Goal: Task Accomplishment & Management: Manage account settings

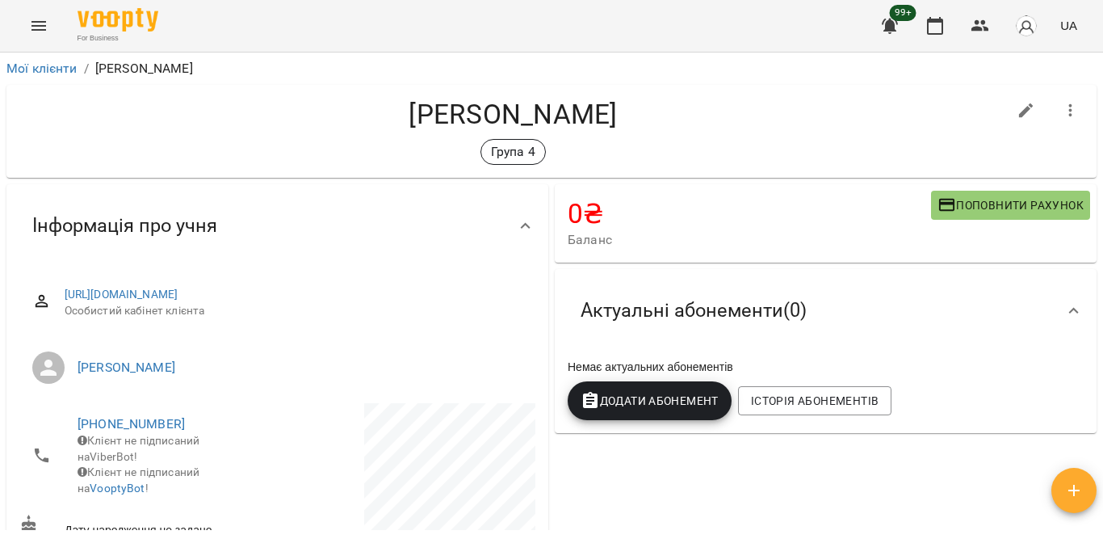
scroll to position [52, 0]
click at [922, 28] on button "button" at bounding box center [935, 25] width 39 height 39
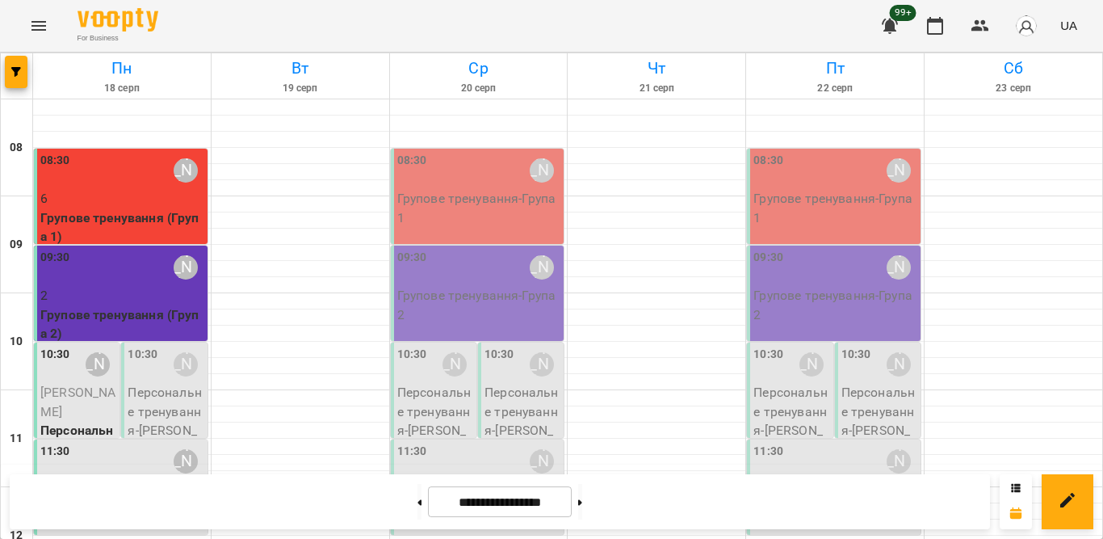
scroll to position [796, 0]
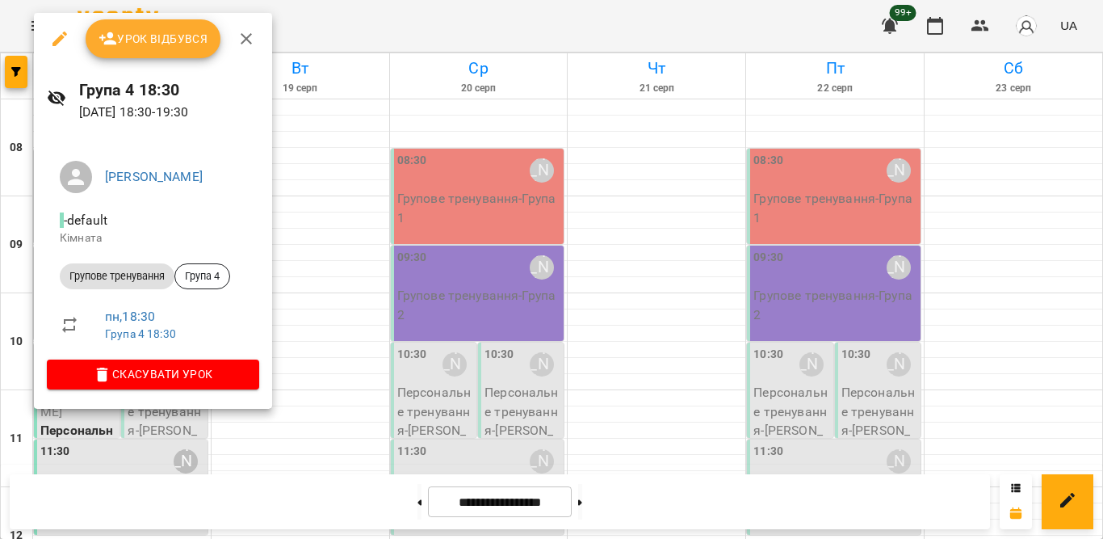
click at [158, 31] on span "Урок відбувся" at bounding box center [154, 38] width 110 height 19
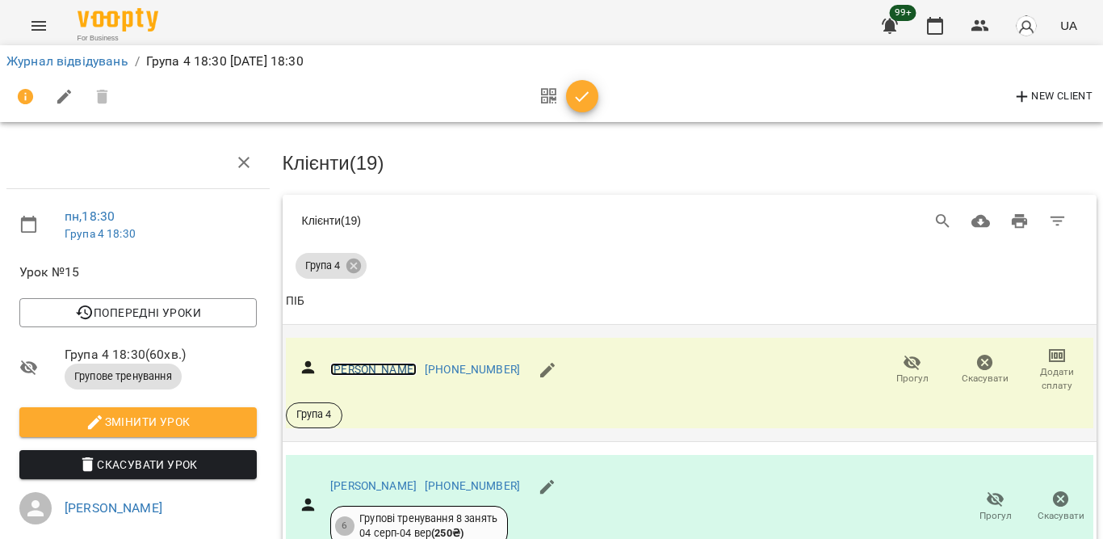
scroll to position [161, 0]
click at [987, 492] on icon "button" at bounding box center [996, 499] width 18 height 15
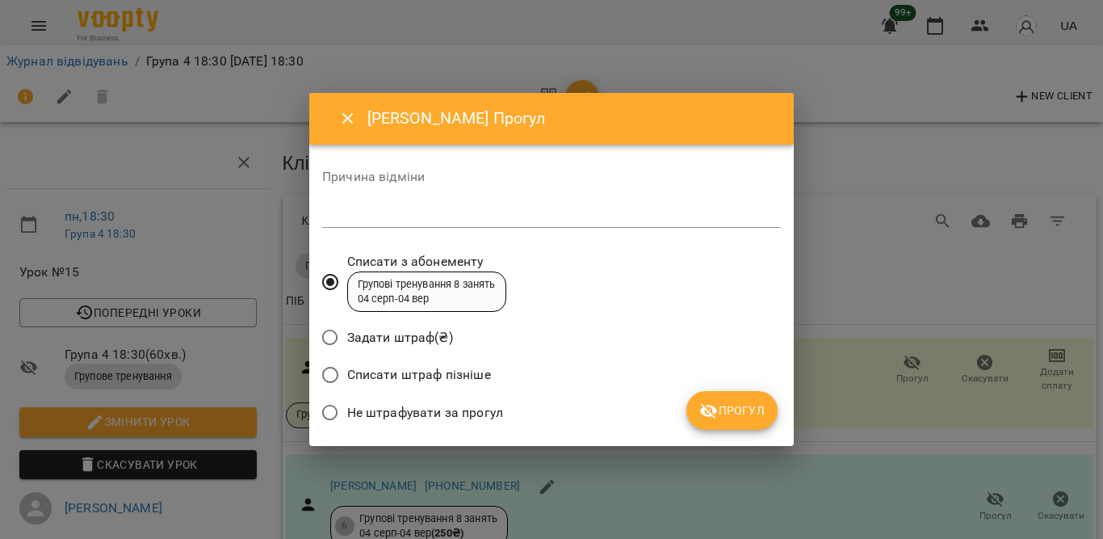
click at [397, 410] on span "Не штрафувати за прогул" at bounding box center [425, 412] width 156 height 19
click at [723, 403] on span "Прогул" at bounding box center [731, 410] width 65 height 19
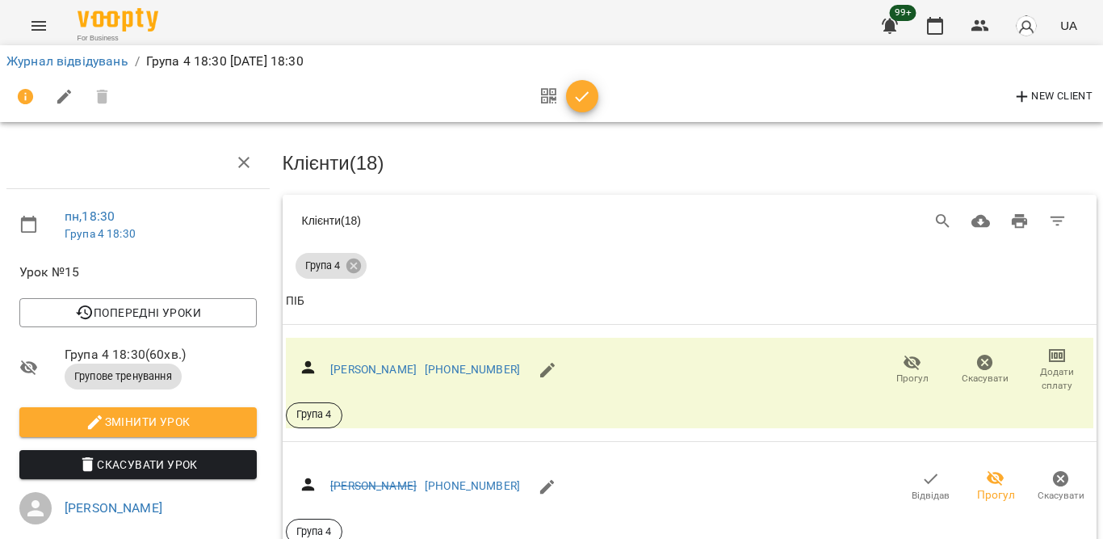
scroll to position [765, 0]
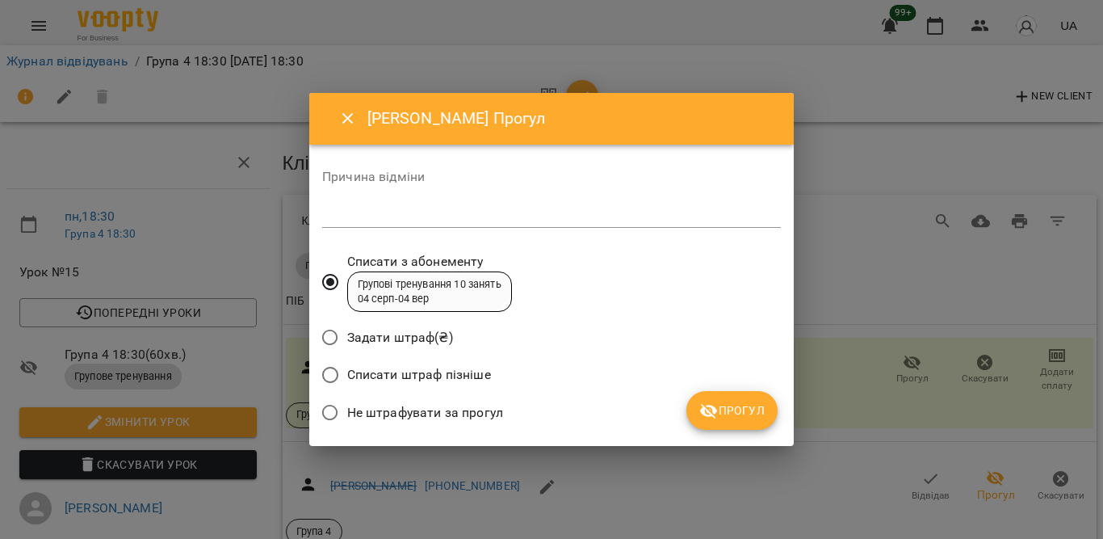
click at [467, 416] on span "Не штрафувати за прогул" at bounding box center [425, 412] width 156 height 19
click at [715, 407] on icon "submit" at bounding box center [708, 410] width 19 height 19
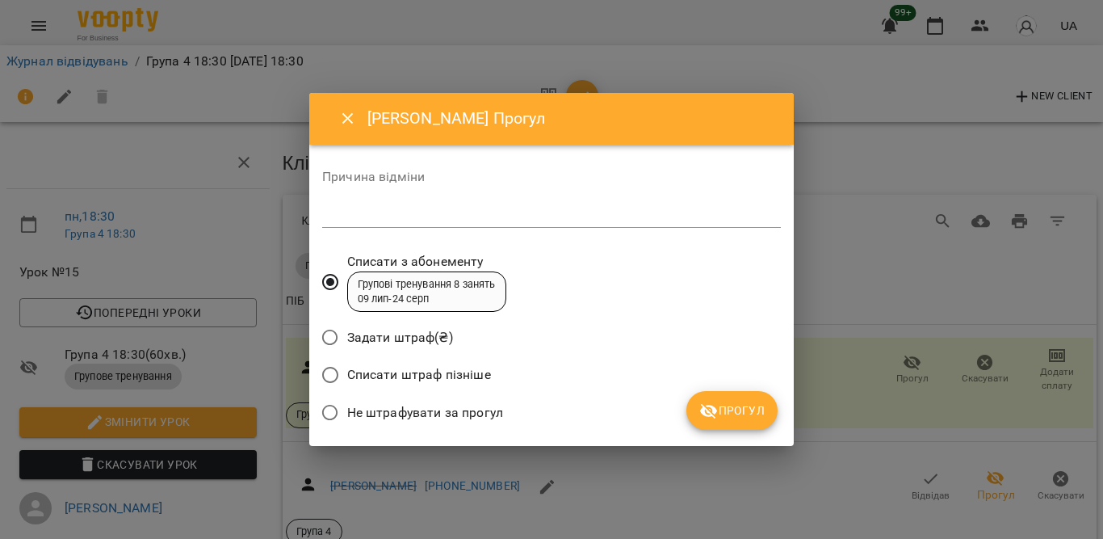
click at [493, 417] on span "Не штрафувати за прогул" at bounding box center [425, 412] width 156 height 19
click at [735, 399] on button "Прогул" at bounding box center [731, 410] width 91 height 39
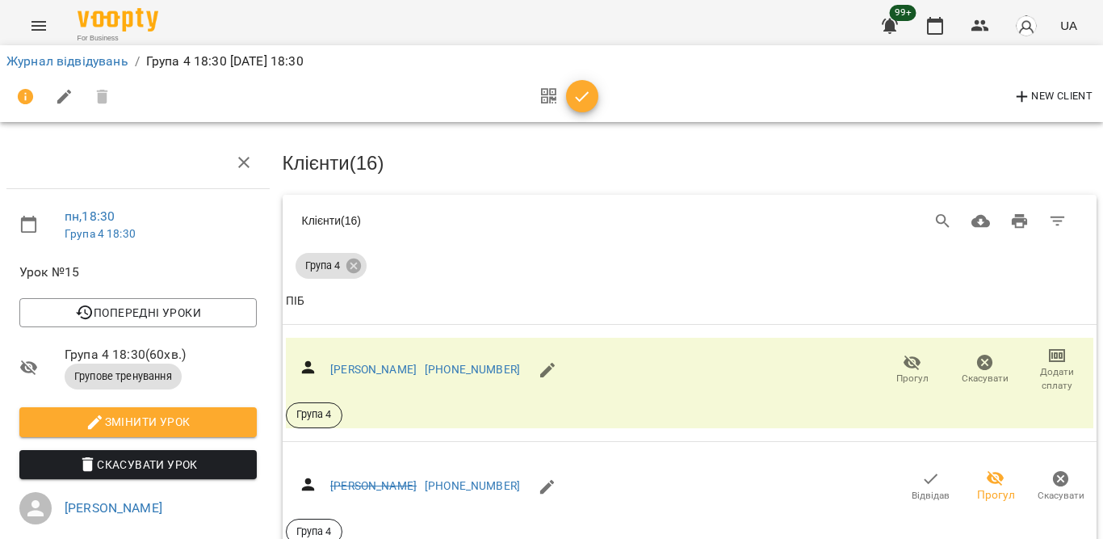
scroll to position [927, 0]
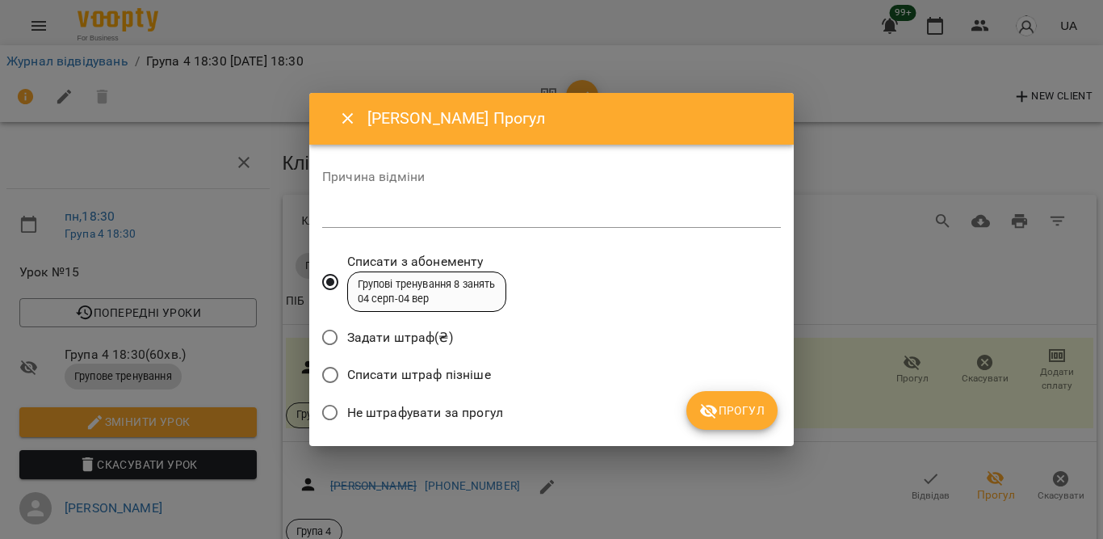
drag, startPoint x: 452, startPoint y: 407, endPoint x: 478, endPoint y: 405, distance: 25.9
click at [457, 406] on span "Не штрафувати за прогул" at bounding box center [425, 412] width 156 height 19
click at [715, 419] on icon "submit" at bounding box center [708, 410] width 19 height 19
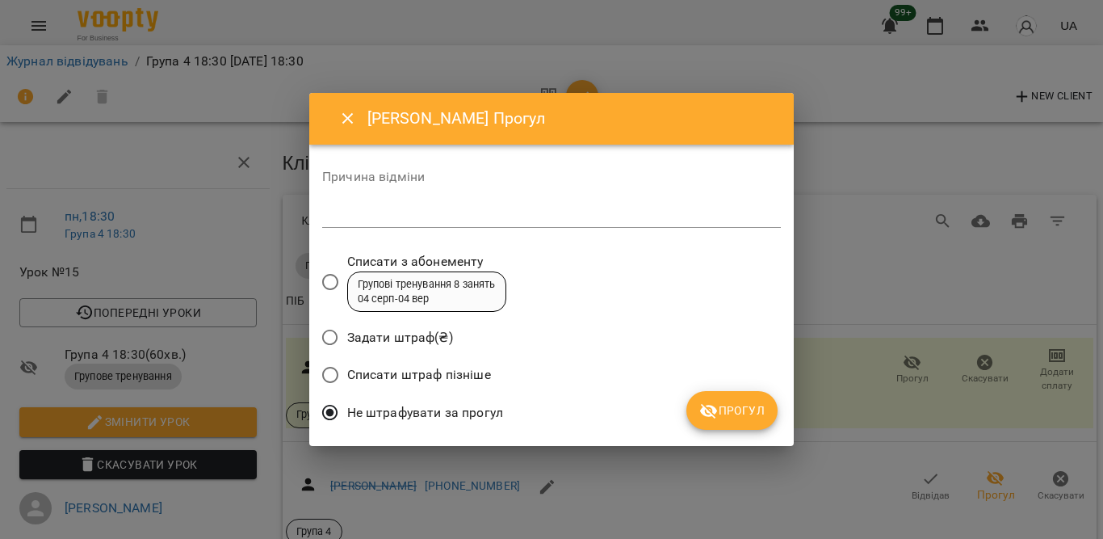
click at [446, 404] on span "Не штрафувати за прогул" at bounding box center [425, 412] width 156 height 19
click at [735, 396] on button "Прогул" at bounding box center [731, 410] width 91 height 39
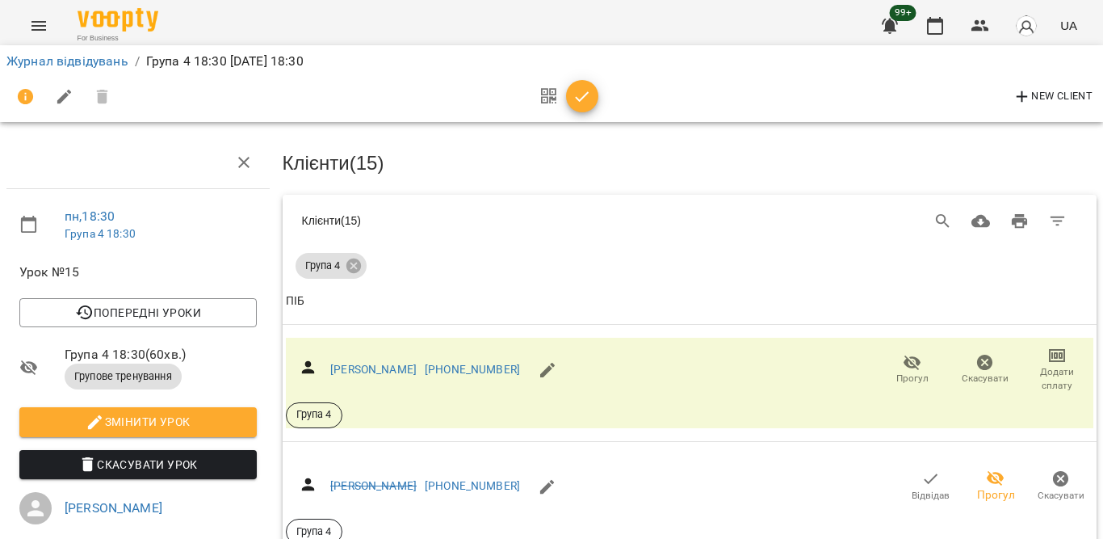
scroll to position [1169, 0]
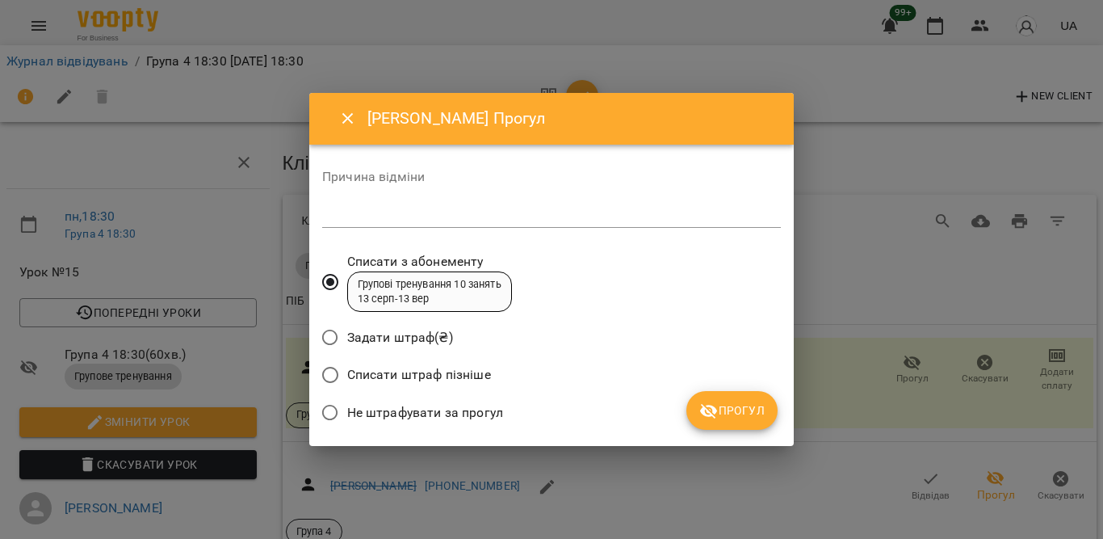
click at [474, 405] on span "Не штрафувати за прогул" at bounding box center [425, 412] width 156 height 19
click at [741, 410] on span "Прогул" at bounding box center [731, 410] width 65 height 19
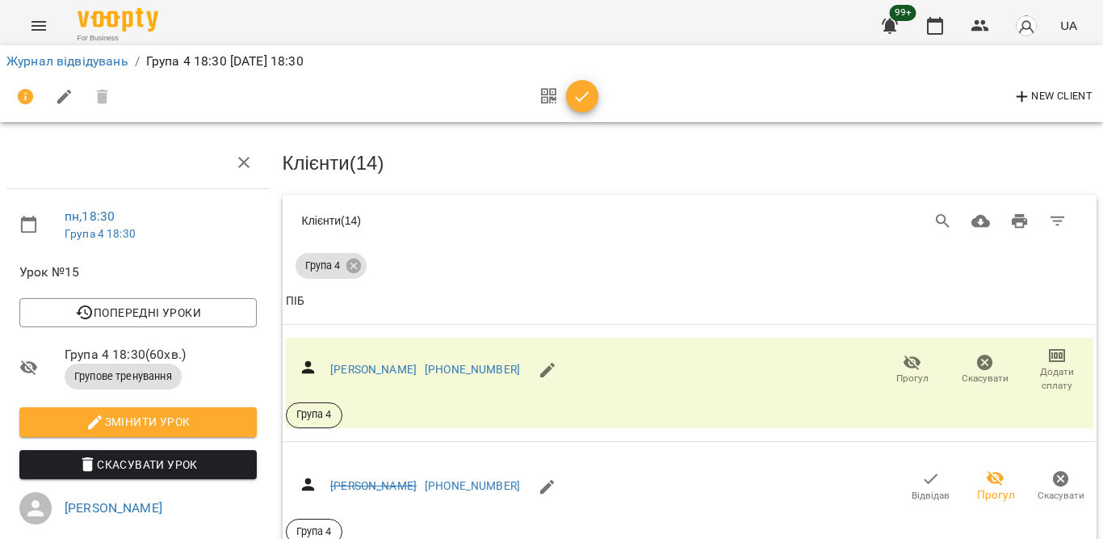
scroll to position [1573, 0]
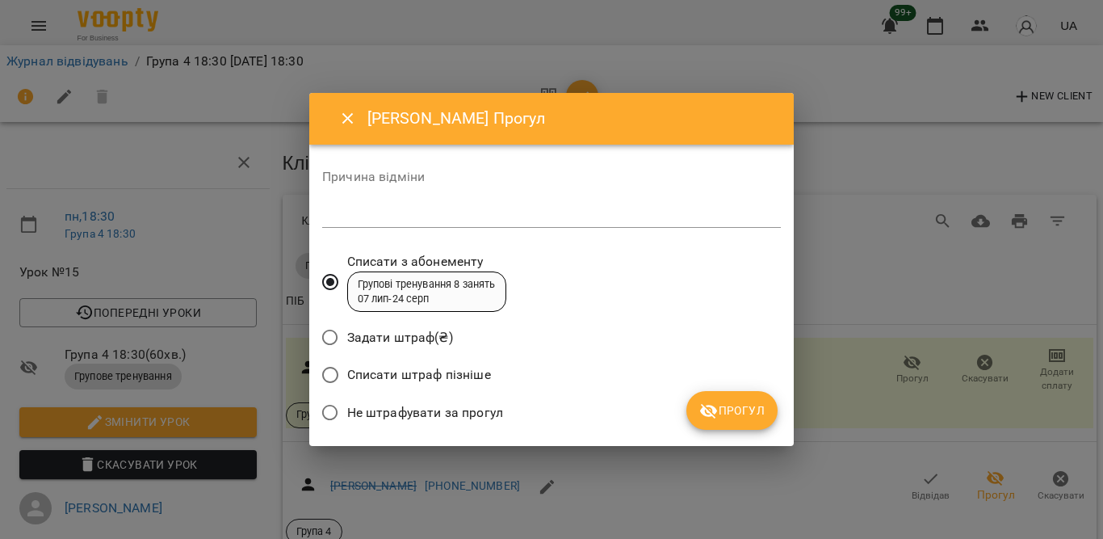
drag, startPoint x: 426, startPoint y: 410, endPoint x: 451, endPoint y: 411, distance: 25.0
click at [430, 412] on span "Не штрафувати за прогул" at bounding box center [425, 412] width 156 height 19
click at [732, 415] on span "Прогул" at bounding box center [731, 410] width 65 height 19
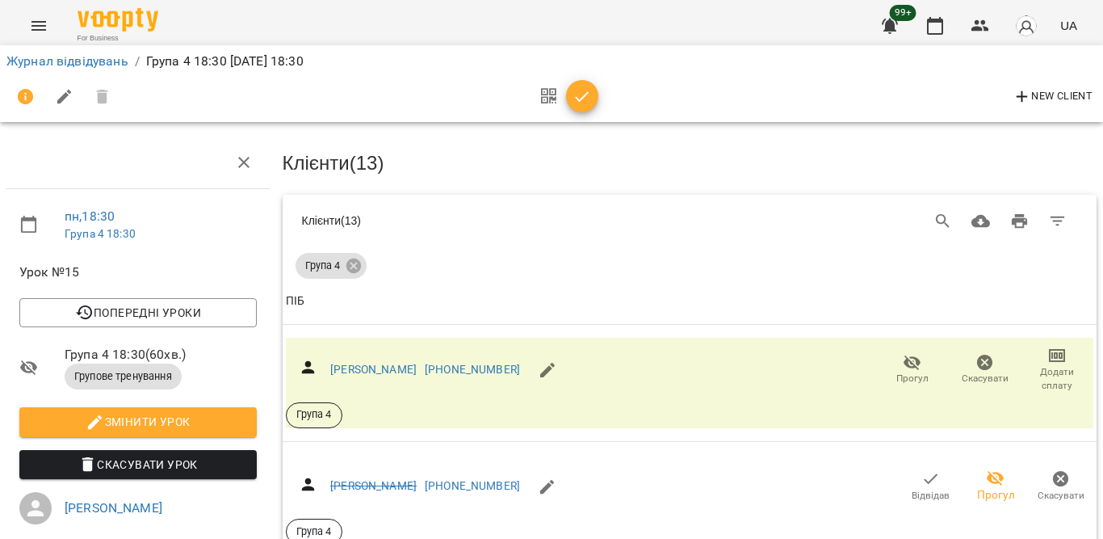
scroll to position [1734, 0]
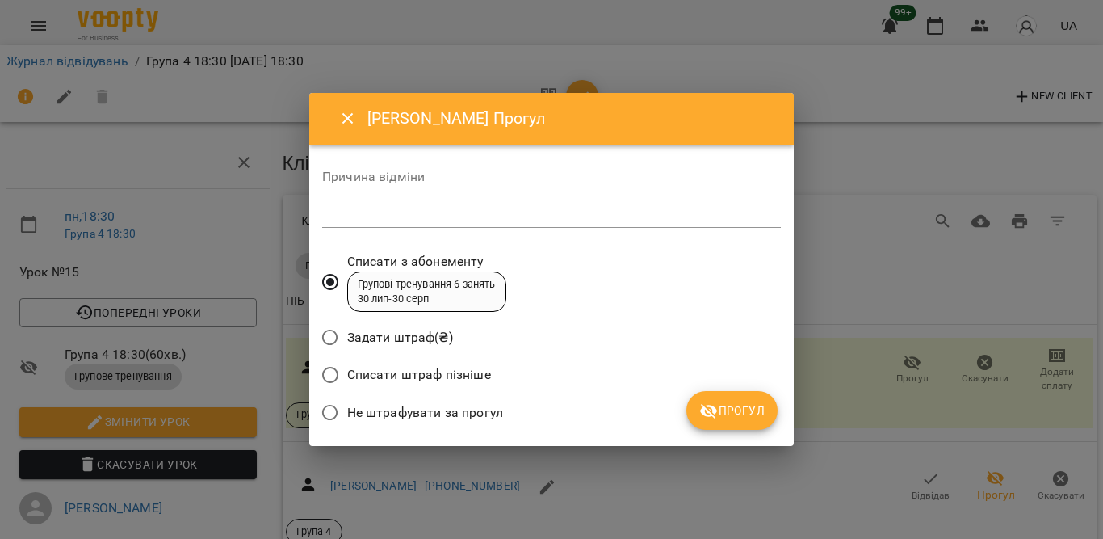
click at [455, 403] on span "Не штрафувати за прогул" at bounding box center [425, 412] width 156 height 19
click at [727, 392] on button "Прогул" at bounding box center [731, 410] width 91 height 39
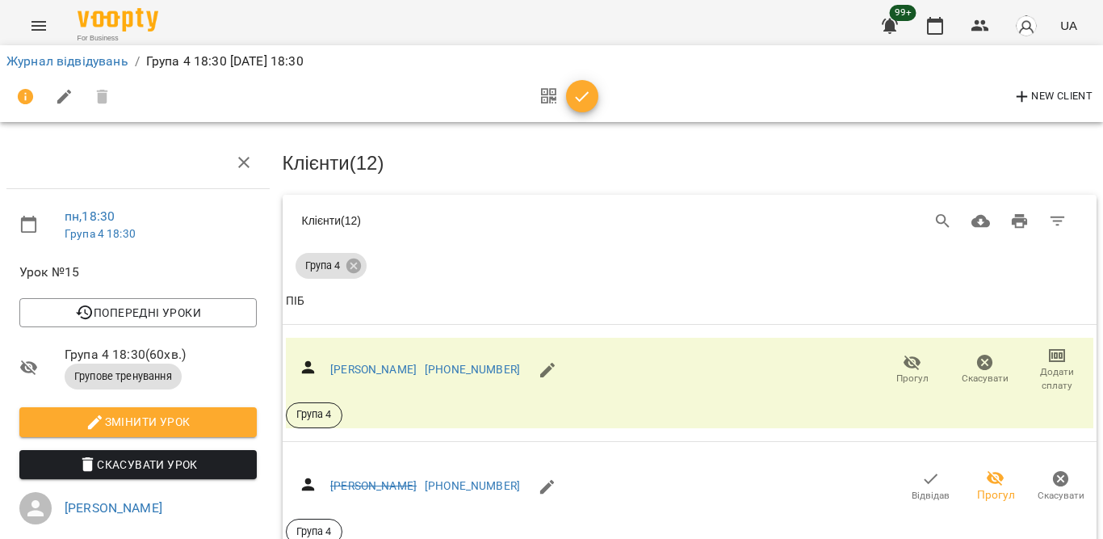
scroll to position [2360, 0]
click at [578, 96] on icon "button" at bounding box center [582, 96] width 19 height 19
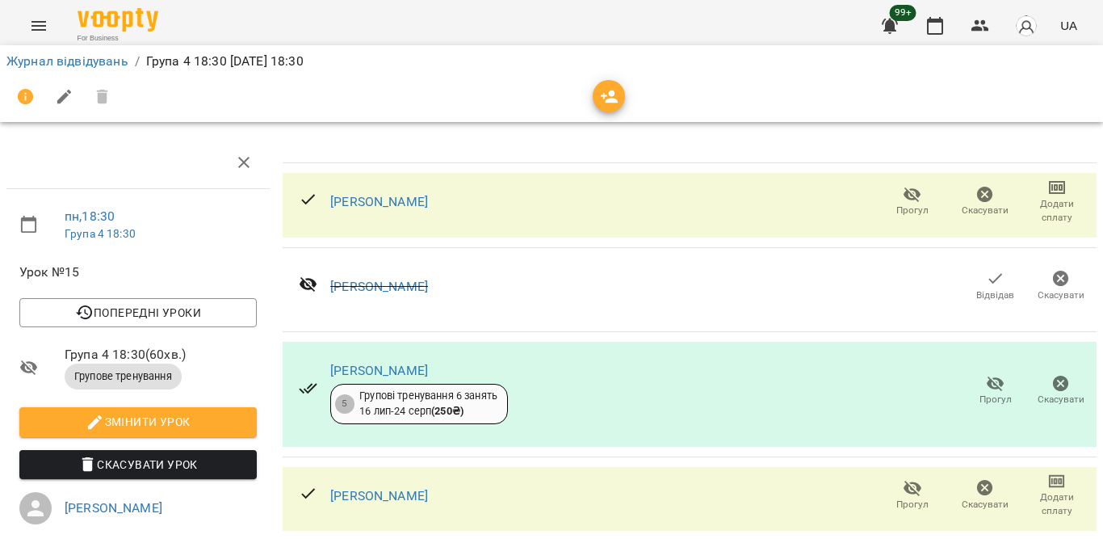
scroll to position [1545, 0]
click at [86, 62] on link "Журнал відвідувань" at bounding box center [67, 60] width 122 height 15
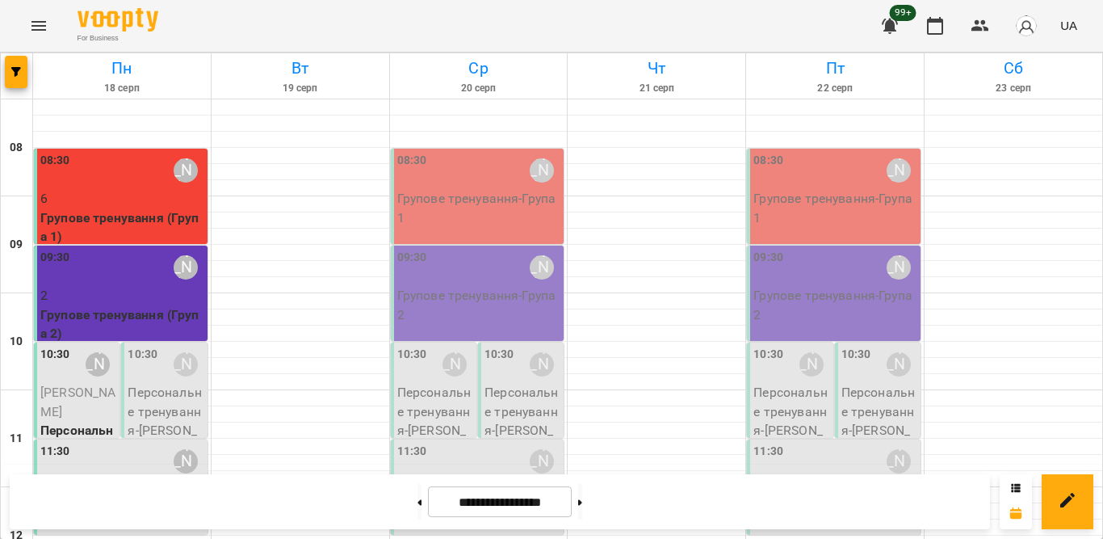
scroll to position [796, 0]
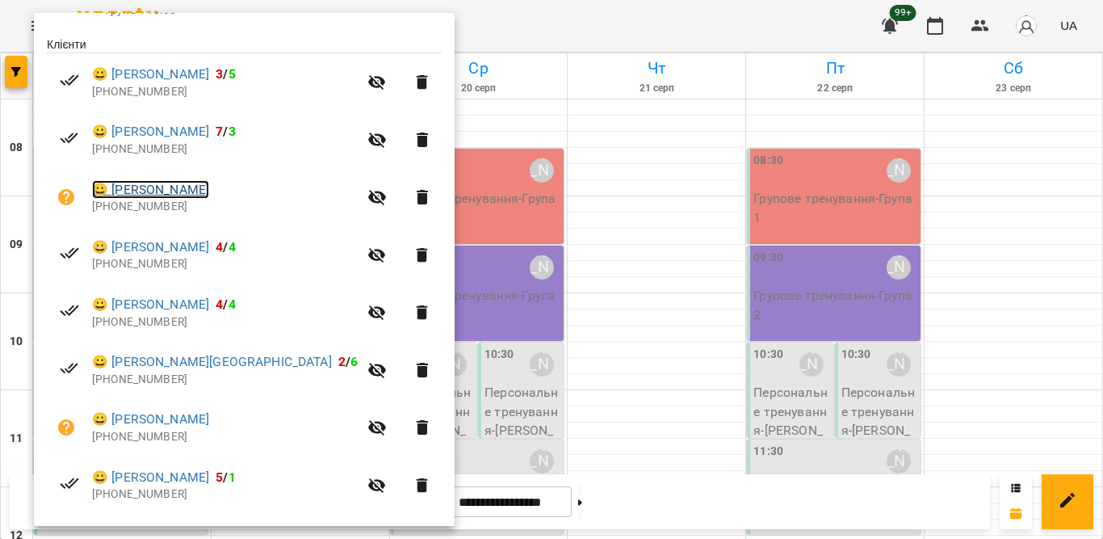
scroll to position [404, 0]
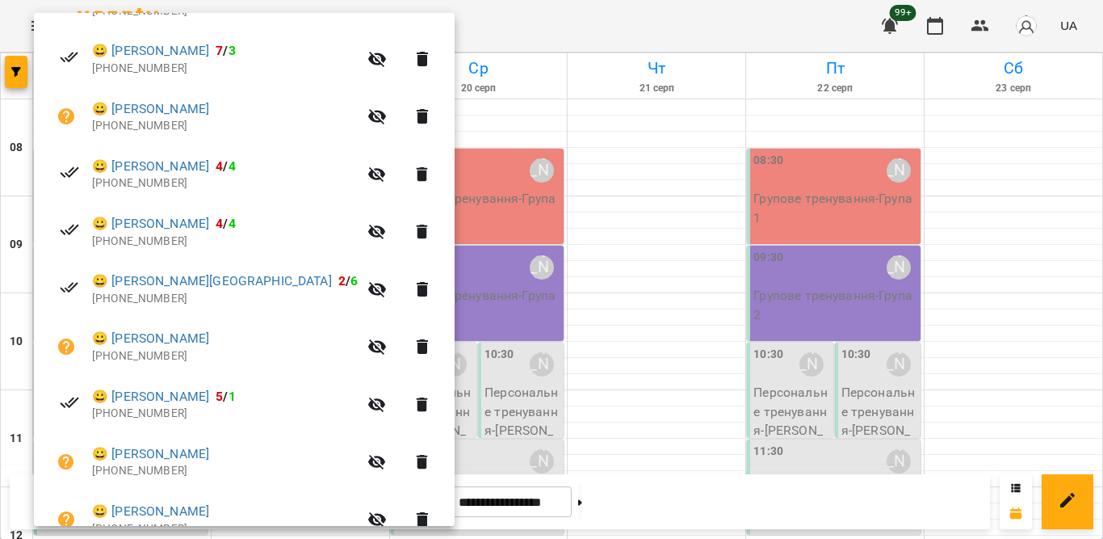
click at [469, 12] on div at bounding box center [551, 269] width 1103 height 539
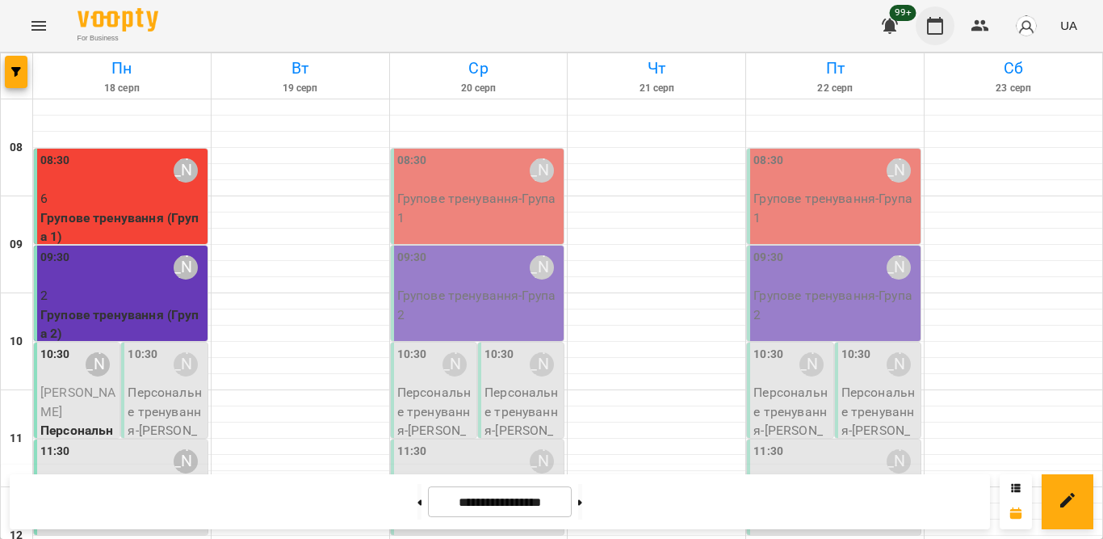
click at [941, 16] on icon "button" at bounding box center [934, 25] width 19 height 19
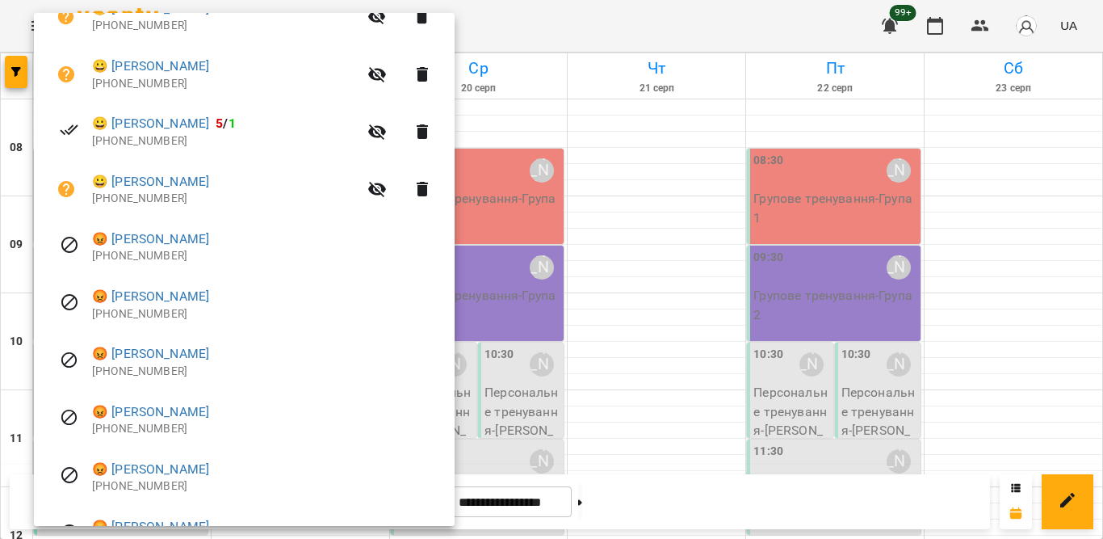
scroll to position [888, 0]
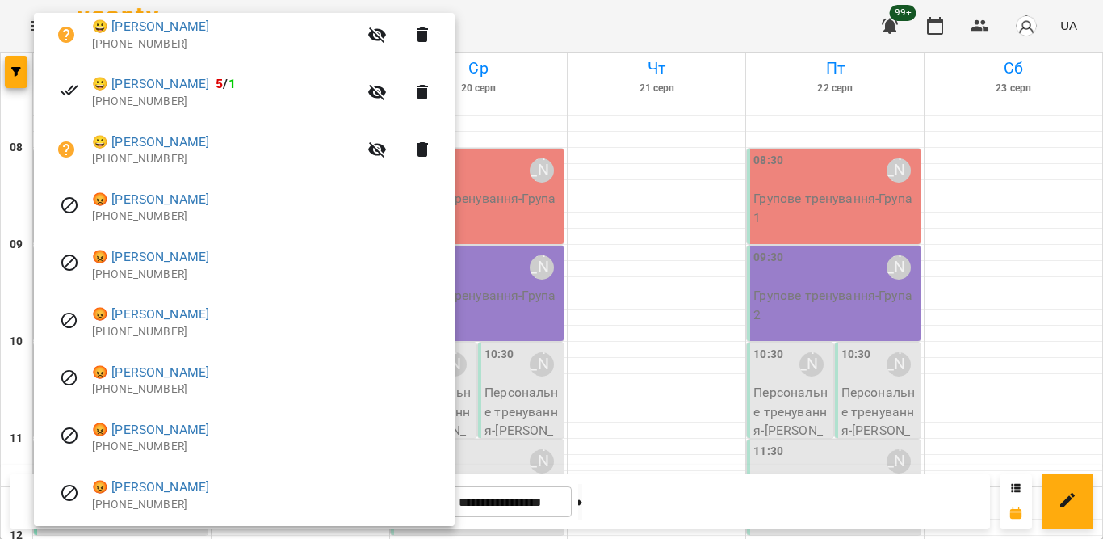
click at [750, 19] on div at bounding box center [551, 269] width 1103 height 539
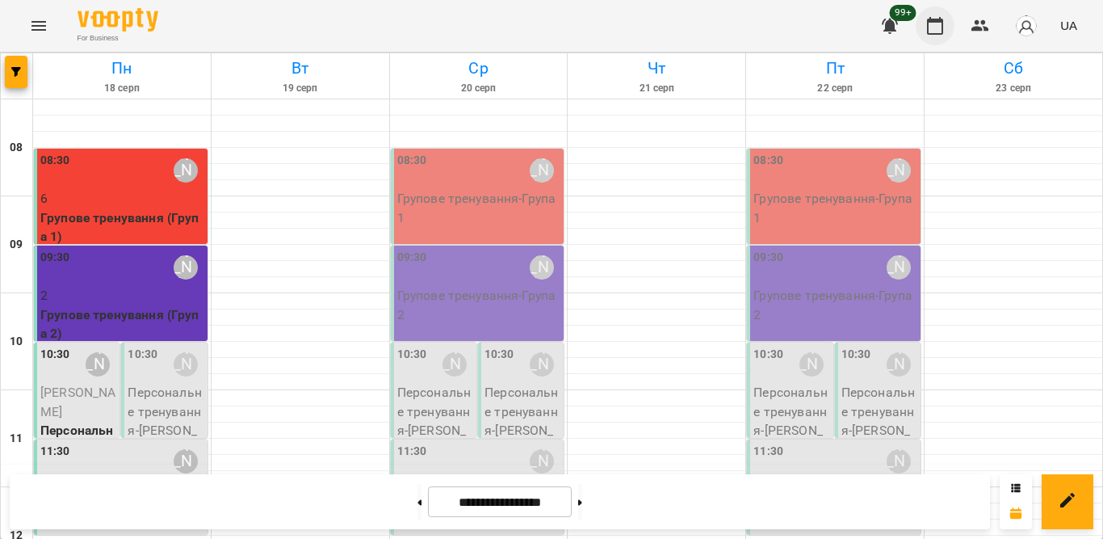
click at [931, 24] on icon "button" at bounding box center [934, 25] width 19 height 19
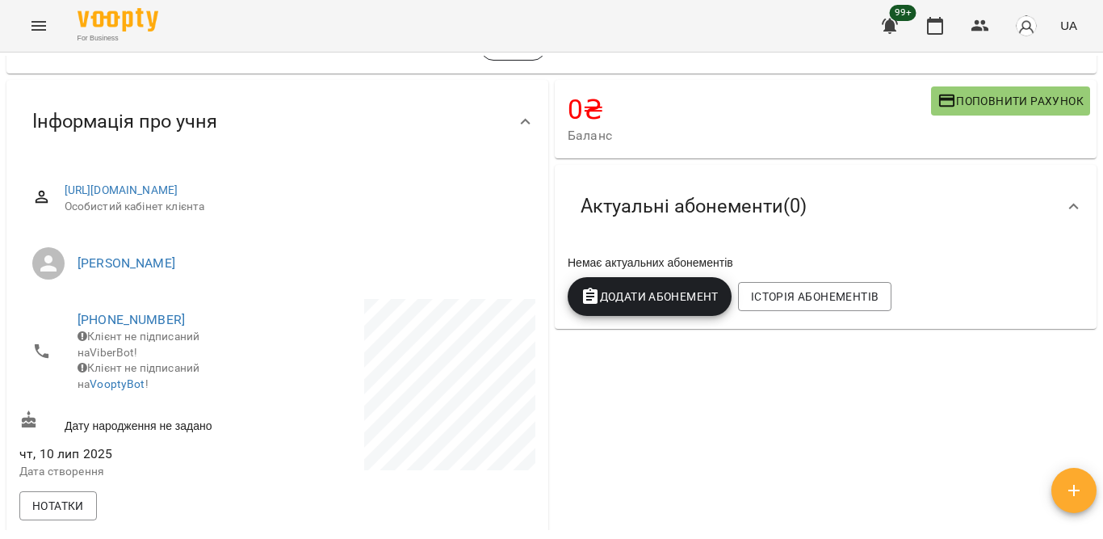
scroll to position [81, 0]
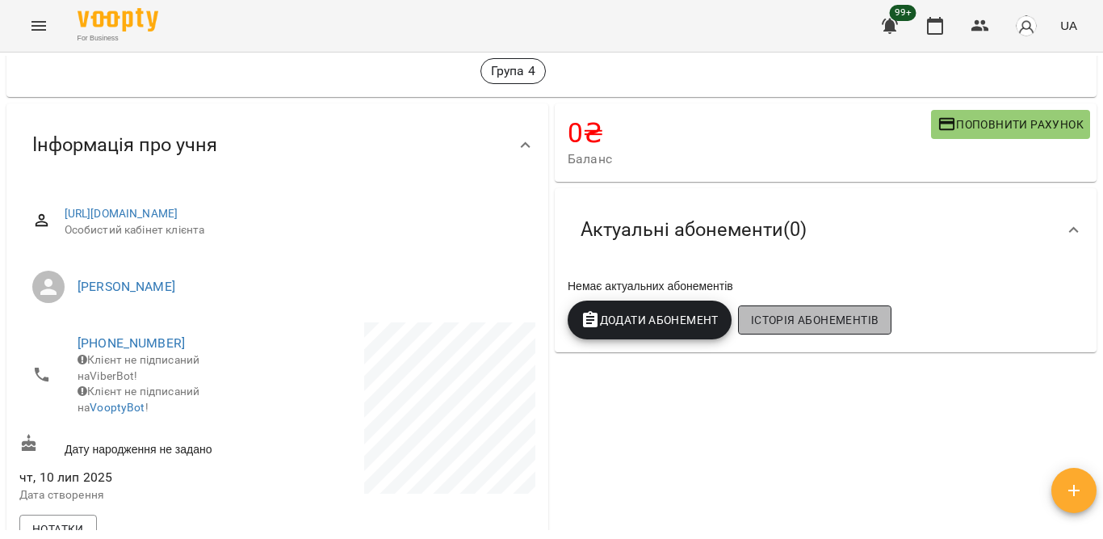
click at [831, 325] on span "Історія абонементів" at bounding box center [815, 319] width 128 height 19
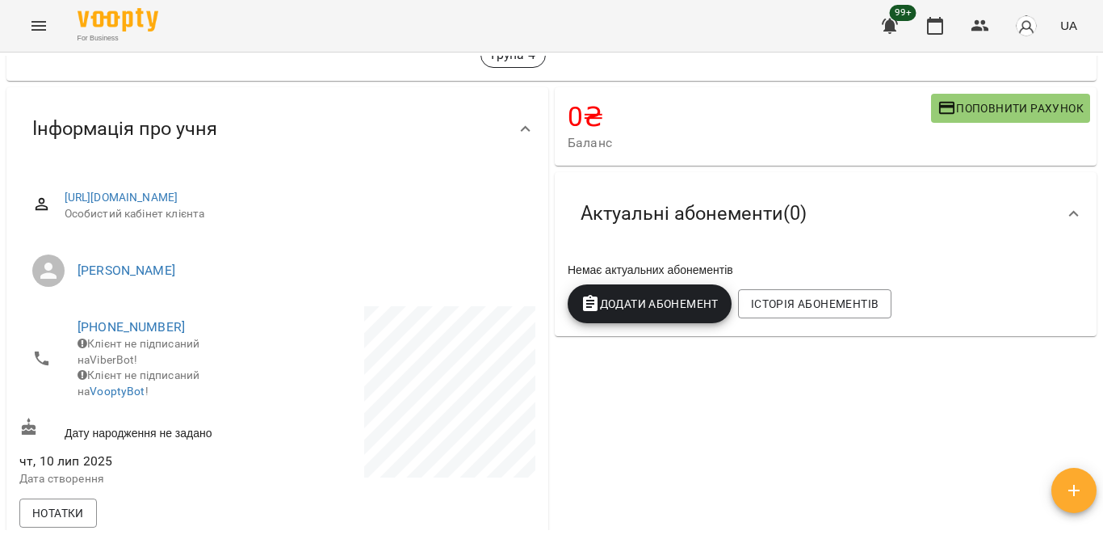
scroll to position [0, 0]
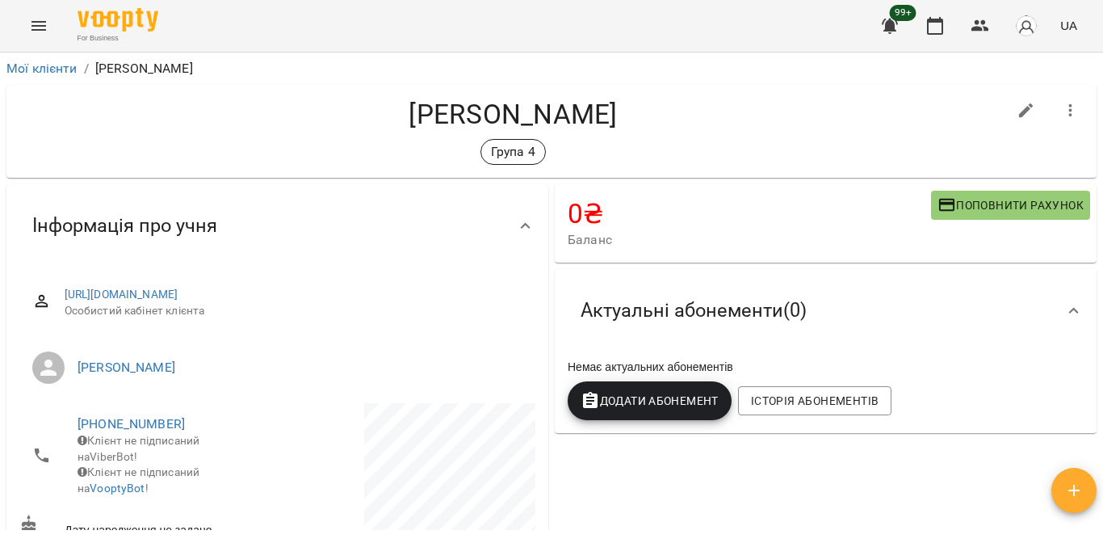
click at [1061, 101] on icon "button" at bounding box center [1070, 110] width 19 height 19
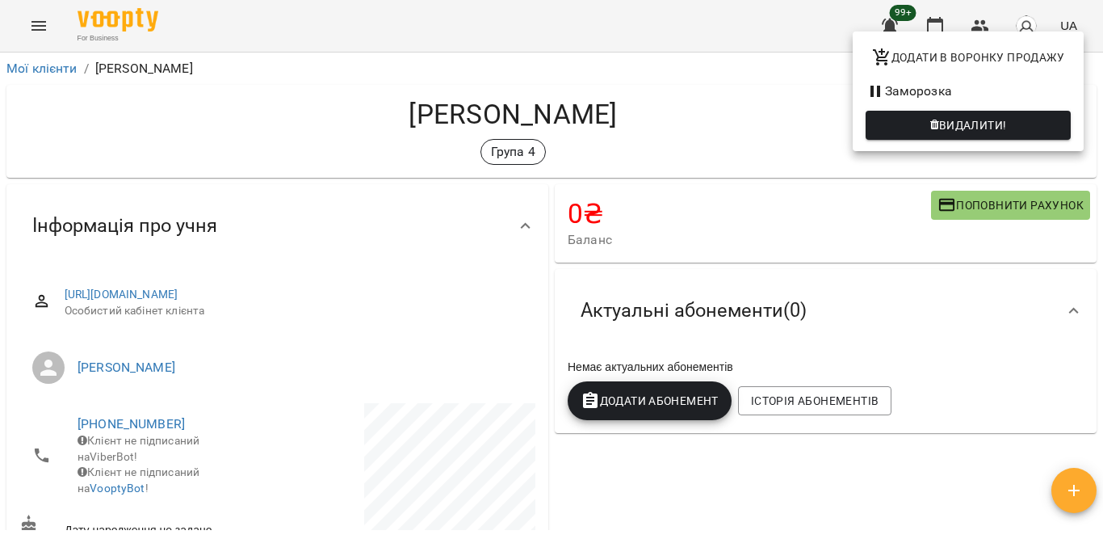
click at [1040, 233] on div at bounding box center [551, 269] width 1103 height 539
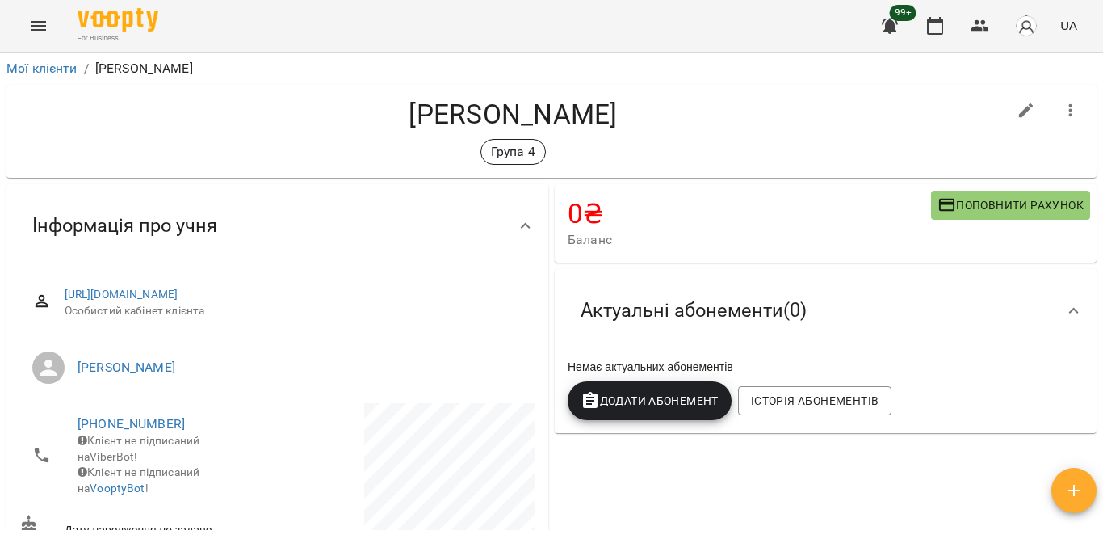
click at [666, 355] on div "Немає актуальних абонементів" at bounding box center [825, 366] width 522 height 23
click at [796, 298] on span "Актуальні абонементи ( 0 )" at bounding box center [694, 310] width 226 height 25
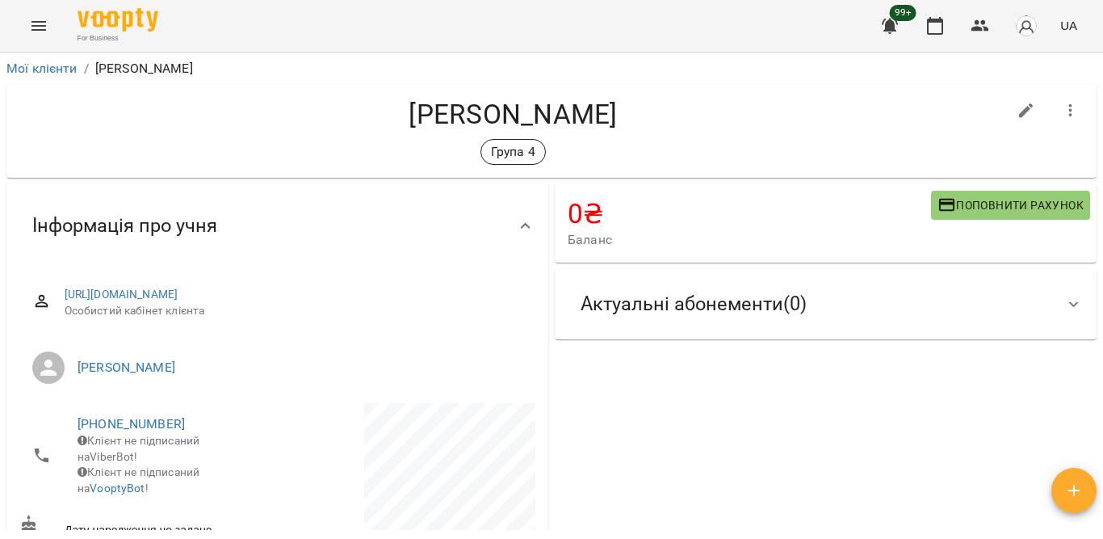
click at [1032, 279] on div "Актуальні абонементи ( 0 )" at bounding box center [811, 304] width 487 height 51
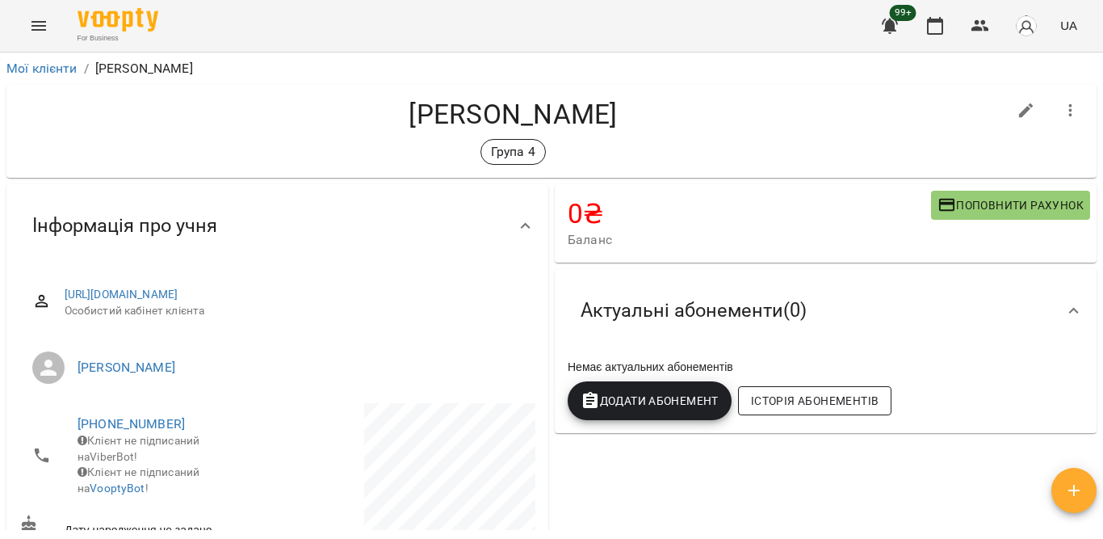
click at [779, 391] on span "Історія абонементів" at bounding box center [815, 400] width 128 height 19
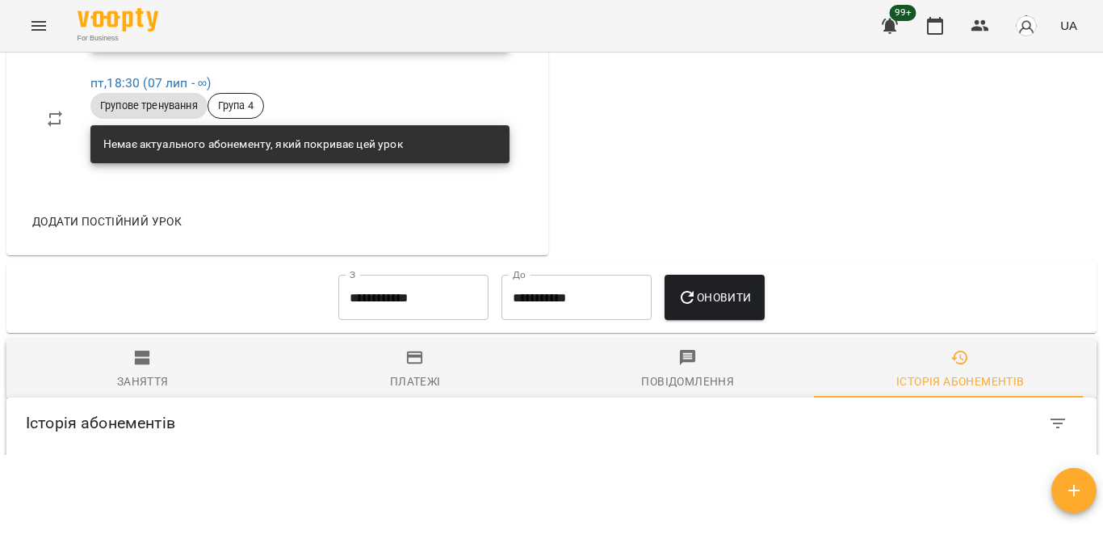
scroll to position [1051, 0]
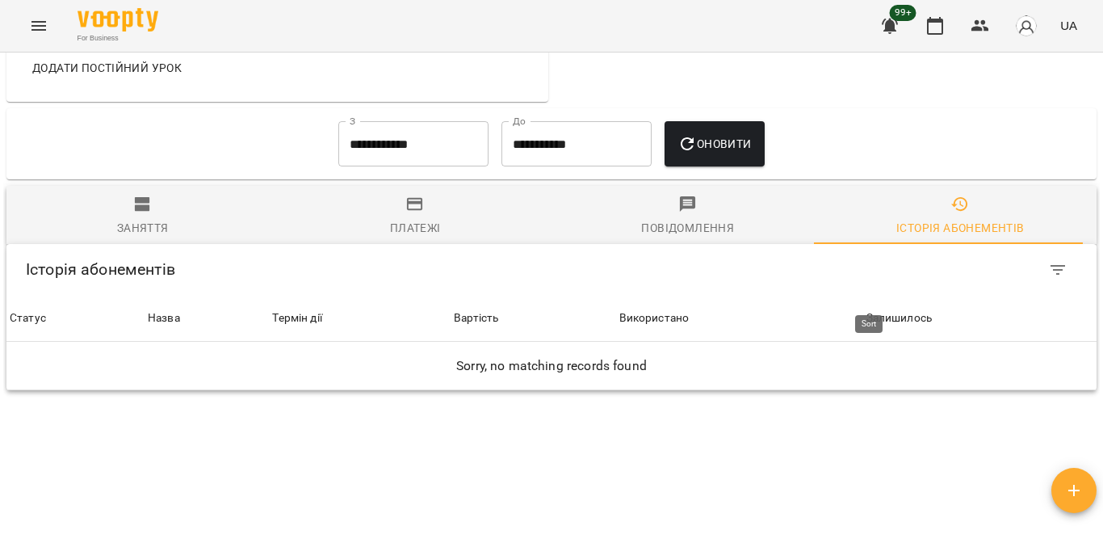
click at [872, 308] on div "Залишилось" at bounding box center [898, 317] width 65 height 19
click at [633, 308] on div "Використано" at bounding box center [618, 317] width 70 height 19
click at [443, 308] on div "Вартість" at bounding box center [450, 317] width 44 height 19
click at [219, 308] on span "Назва" at bounding box center [195, 317] width 111 height 19
click at [262, 308] on span "Назва" at bounding box center [227, 317] width 175 height 19
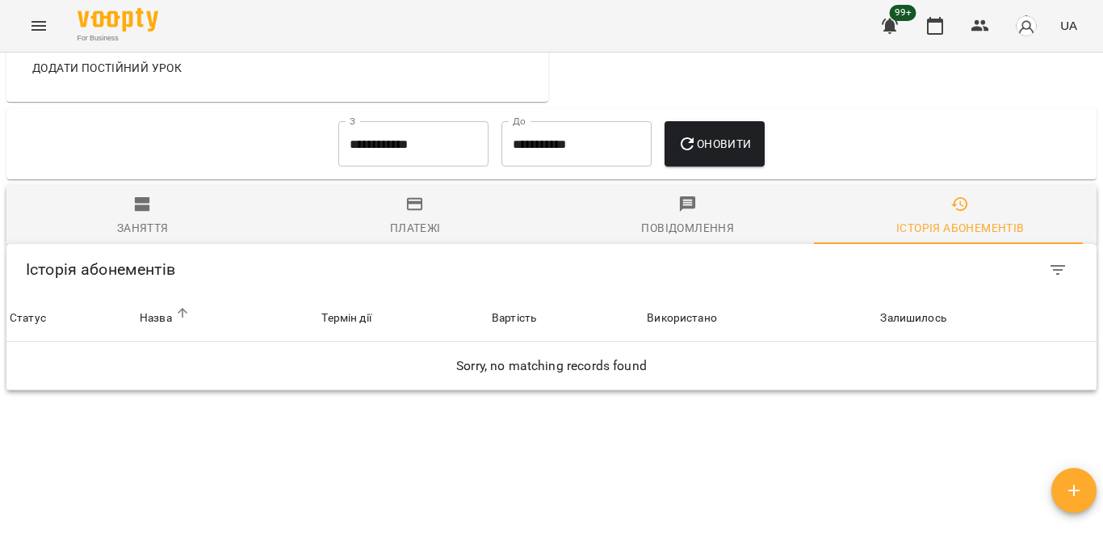
click at [120, 308] on span "Статус" at bounding box center [72, 317] width 124 height 19
click at [41, 308] on div "Статус" at bounding box center [28, 317] width 36 height 19
click at [1048, 260] on icon "Filter Table" at bounding box center [1057, 269] width 19 height 19
click at [984, 275] on div "FILTERS RESET" at bounding box center [1014, 285] width 112 height 27
click at [984, 284] on p "FILTERS" at bounding box center [985, 284] width 42 height 16
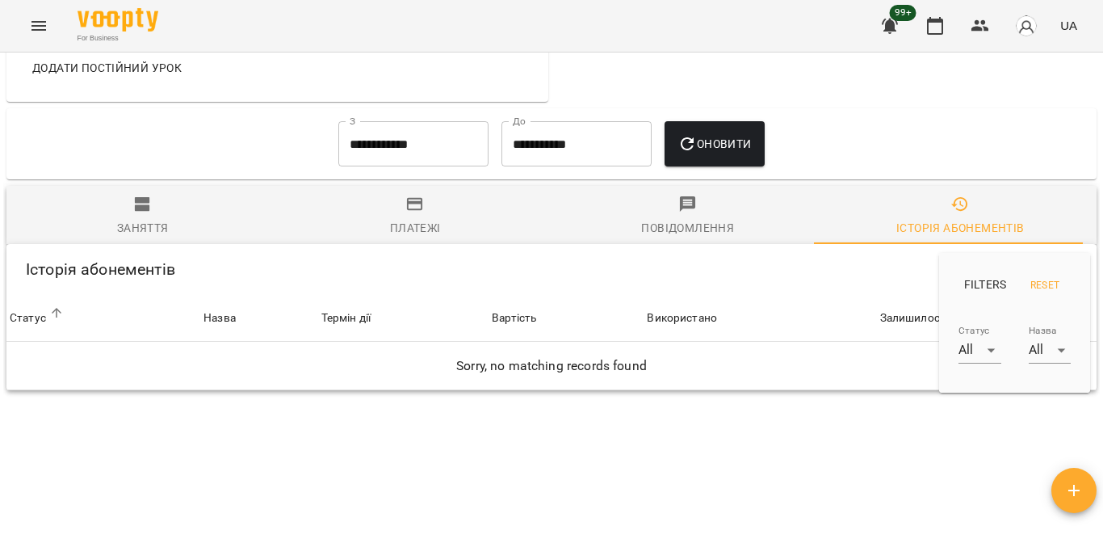
click at [1031, 285] on span "RESET" at bounding box center [1045, 285] width 39 height 17
click at [984, 285] on p "FILTERS" at bounding box center [985, 284] width 42 height 16
click at [141, 189] on div at bounding box center [551, 269] width 1103 height 539
click at [395, 195] on span "Платежі" at bounding box center [416, 217] width 254 height 44
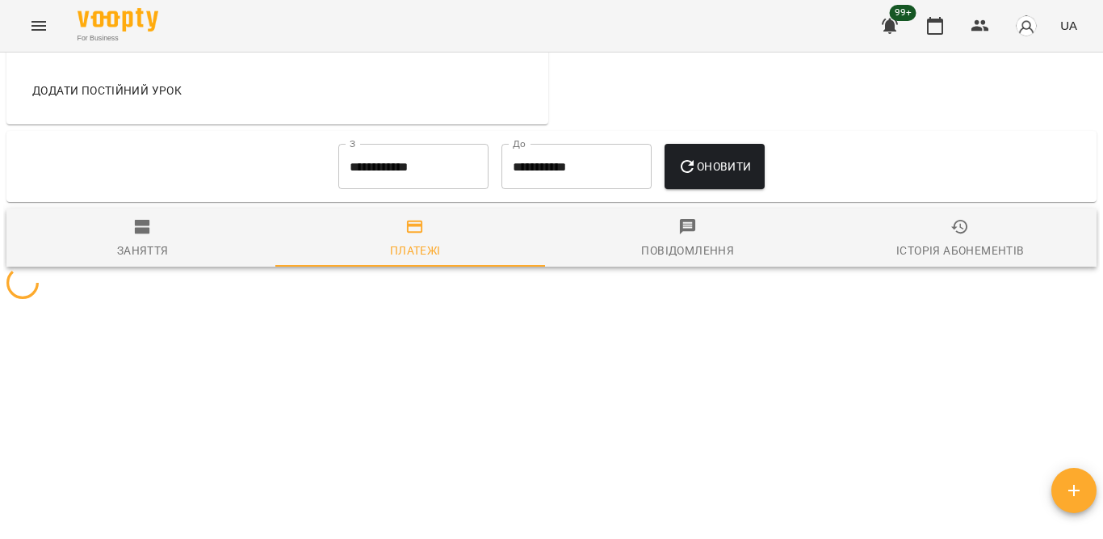
scroll to position [0, 0]
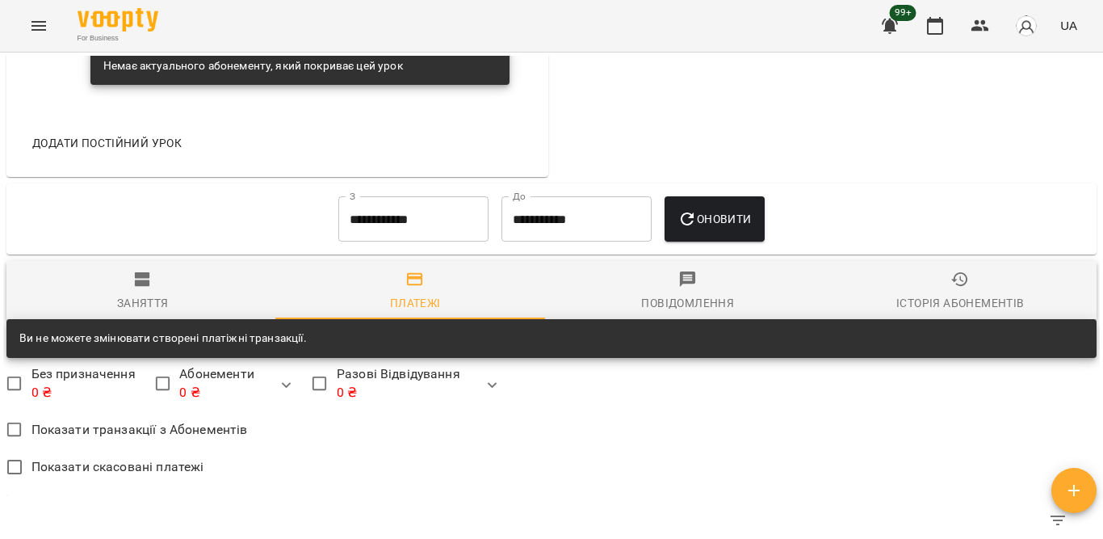
click at [136, 272] on icon "button" at bounding box center [142, 279] width 15 height 15
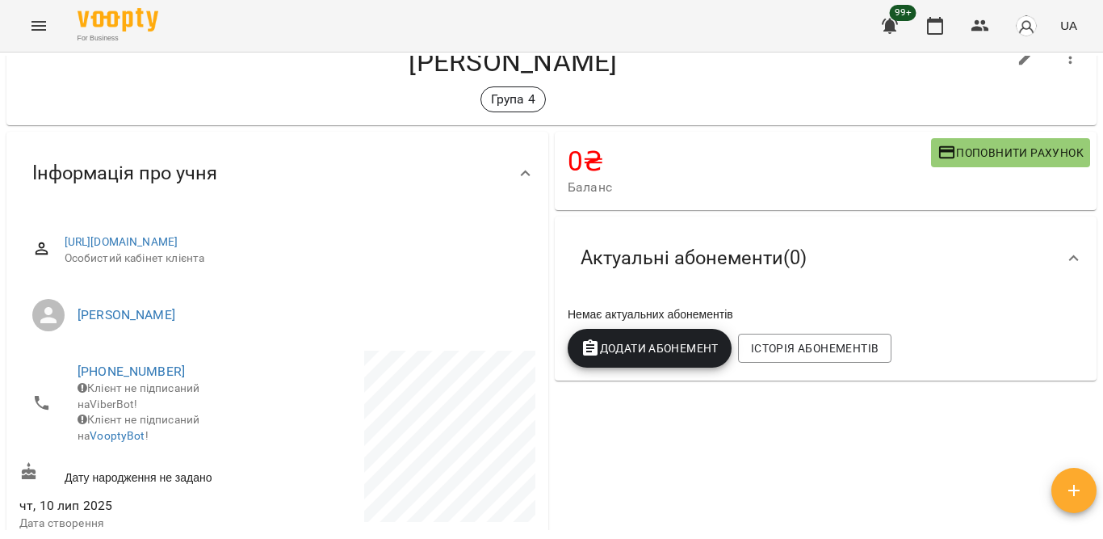
scroll to position [34, 0]
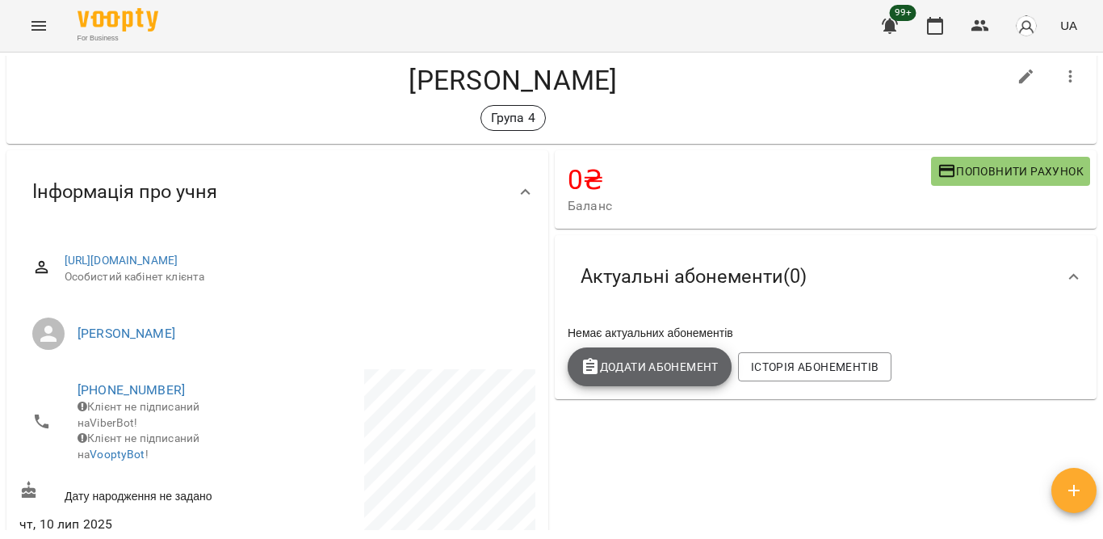
click at [604, 357] on span "Додати Абонемент" at bounding box center [650, 366] width 138 height 19
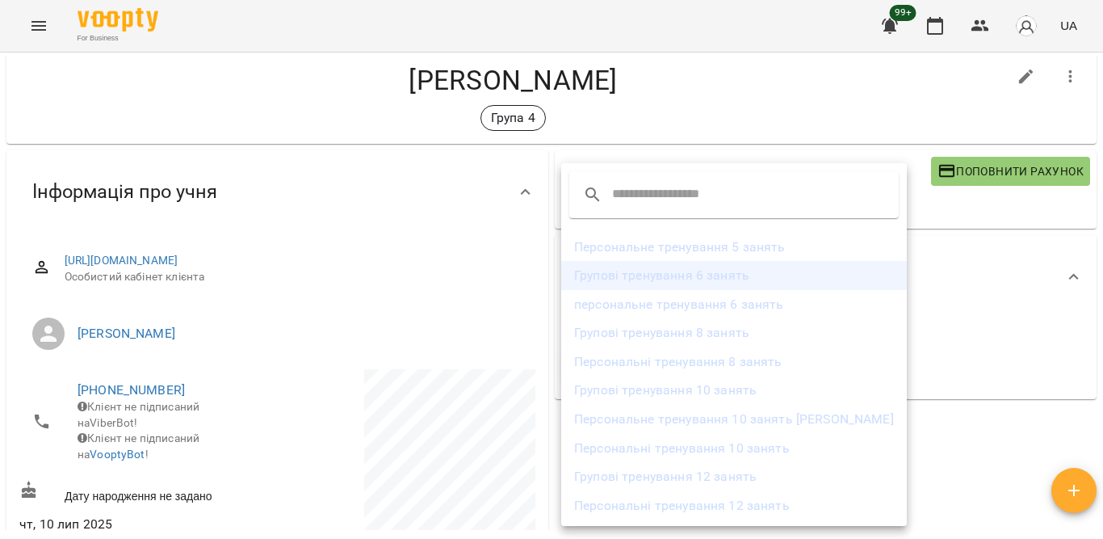
click at [626, 268] on li "Групові тренування 6 занять" at bounding box center [734, 275] width 346 height 29
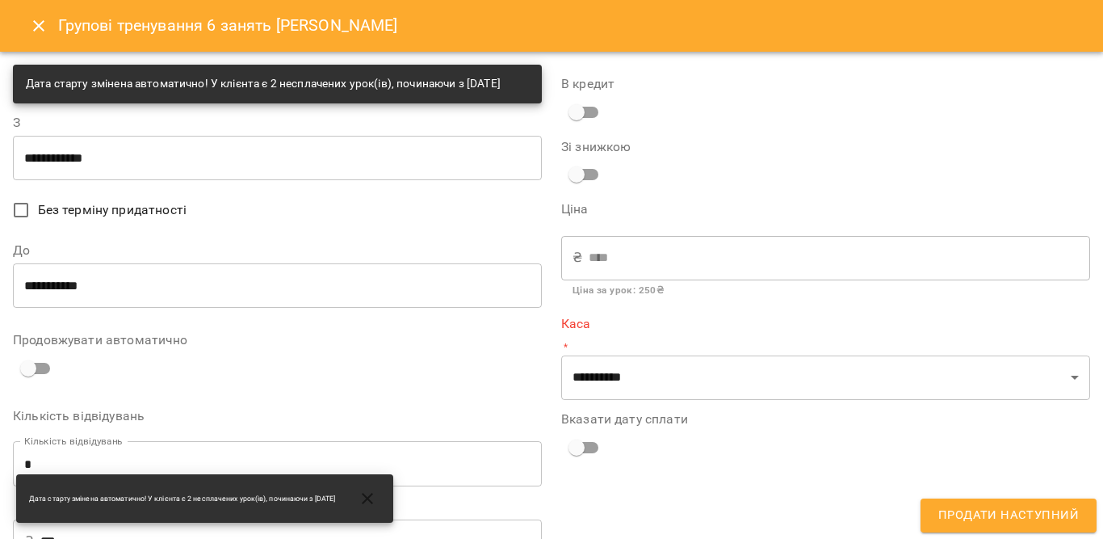
click at [186, 178] on input "**********" at bounding box center [277, 157] width 529 height 45
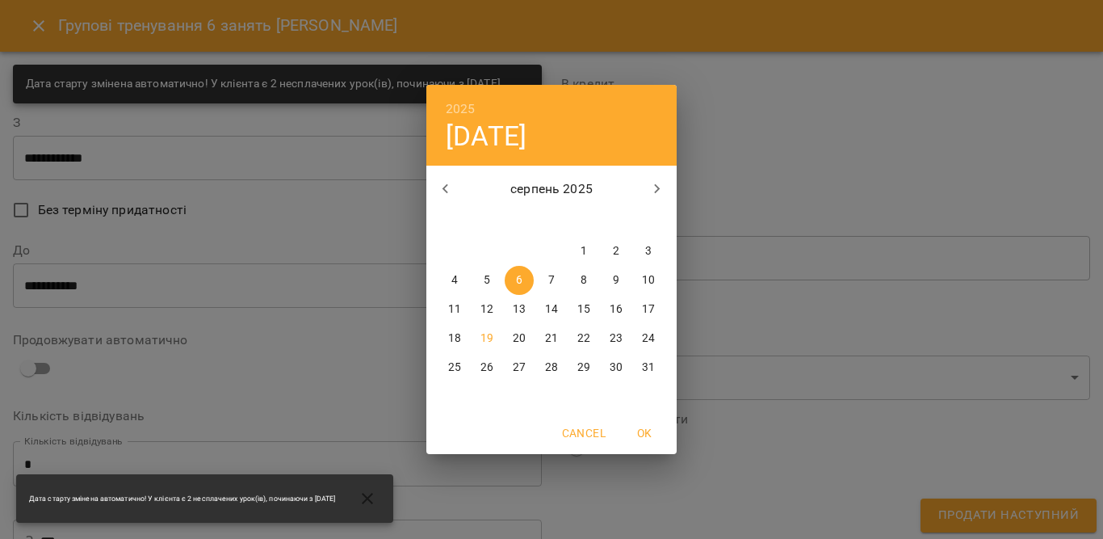
click at [478, 340] on span "19" at bounding box center [486, 338] width 29 height 16
type input "**********"
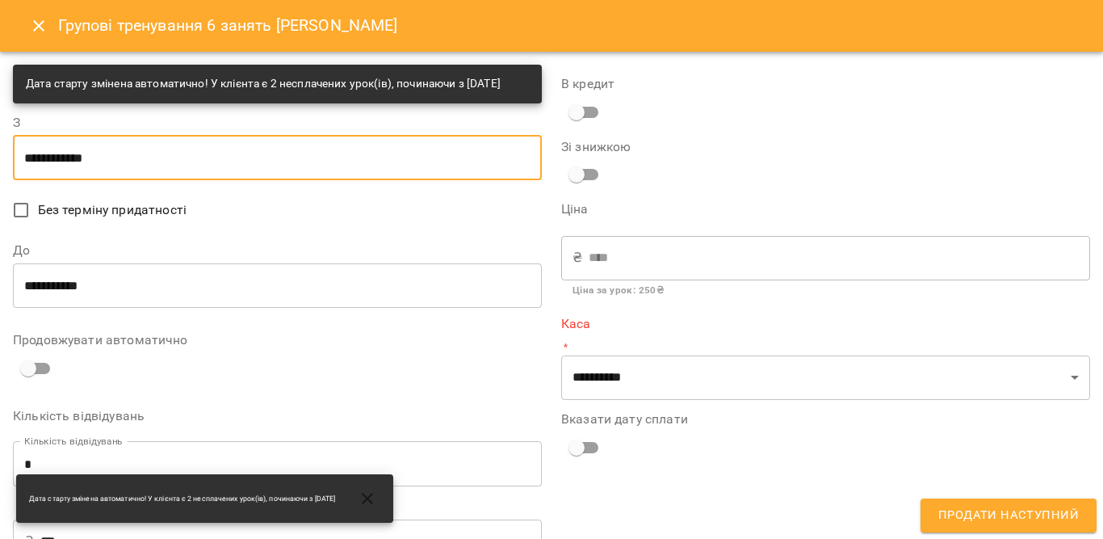
click at [216, 292] on input "**********" at bounding box center [277, 284] width 529 height 45
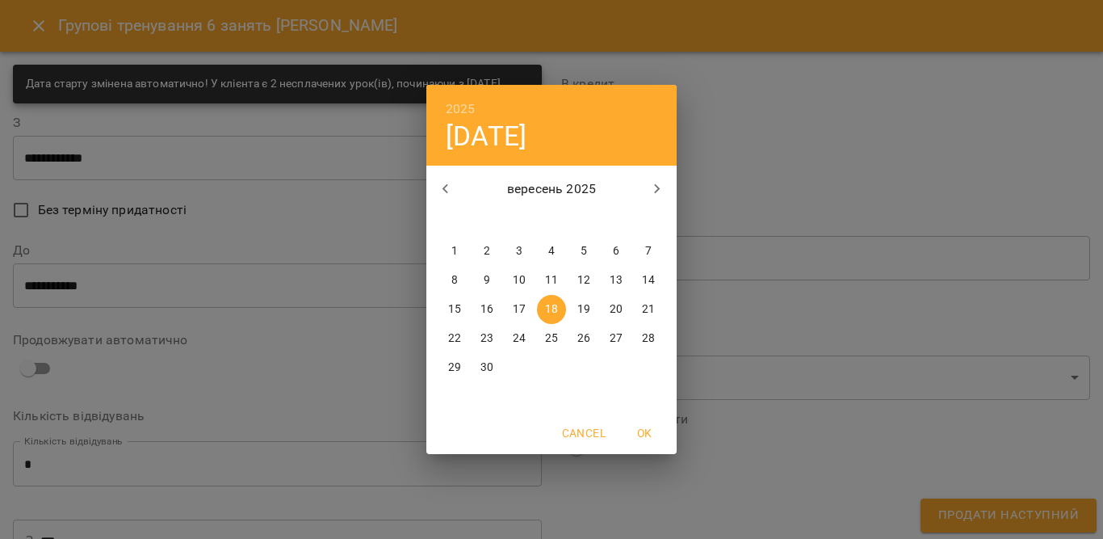
click at [585, 304] on p "19" at bounding box center [583, 309] width 13 height 16
type input "**********"
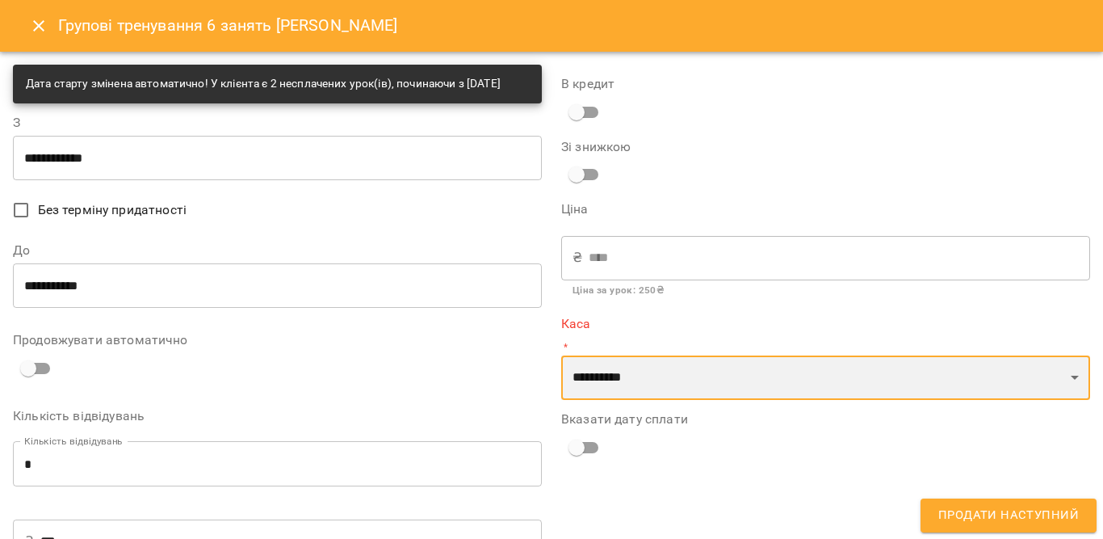
click at [633, 366] on select "**********" at bounding box center [825, 377] width 529 height 45
select select "****"
click at [561, 355] on select "**********" at bounding box center [825, 377] width 529 height 45
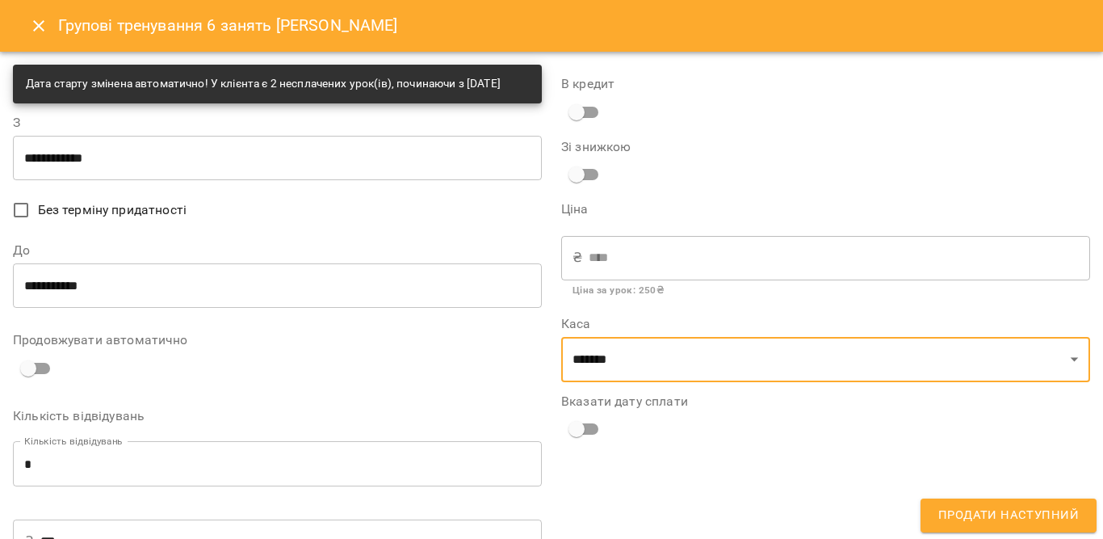
click at [1035, 513] on span "Продати наступний" at bounding box center [1008, 515] width 141 height 21
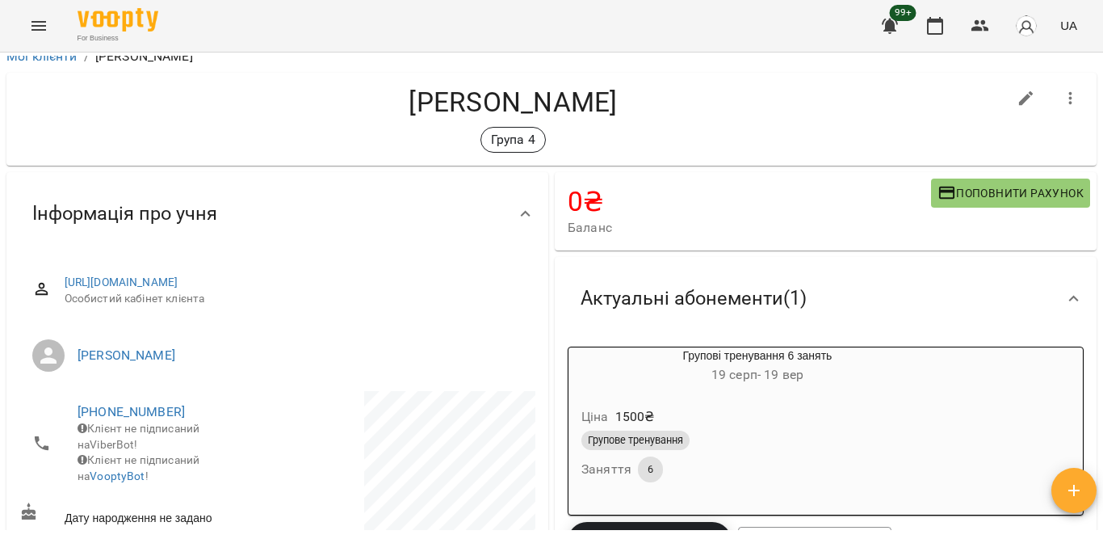
scroll to position [0, 0]
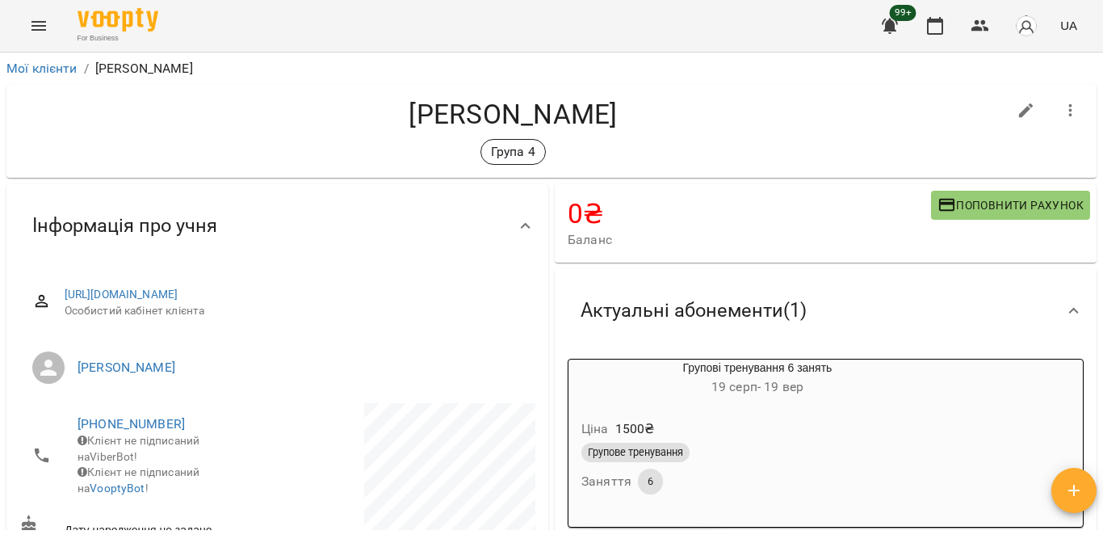
click at [972, 359] on div "Групові тренування 6 занять 19 серп - 19 вер Ціна 1500 ₴ Групове тренування Зан…" at bounding box center [826, 443] width 516 height 169
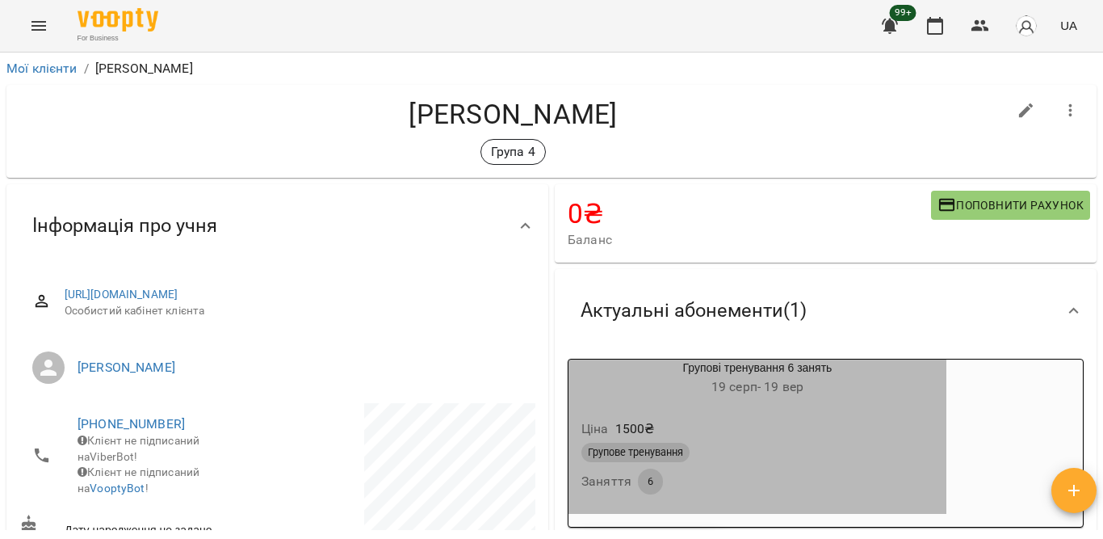
drag, startPoint x: 758, startPoint y: 377, endPoint x: 755, endPoint y: 398, distance: 21.2
click at [755, 443] on div "Групове тренування" at bounding box center [757, 452] width 352 height 19
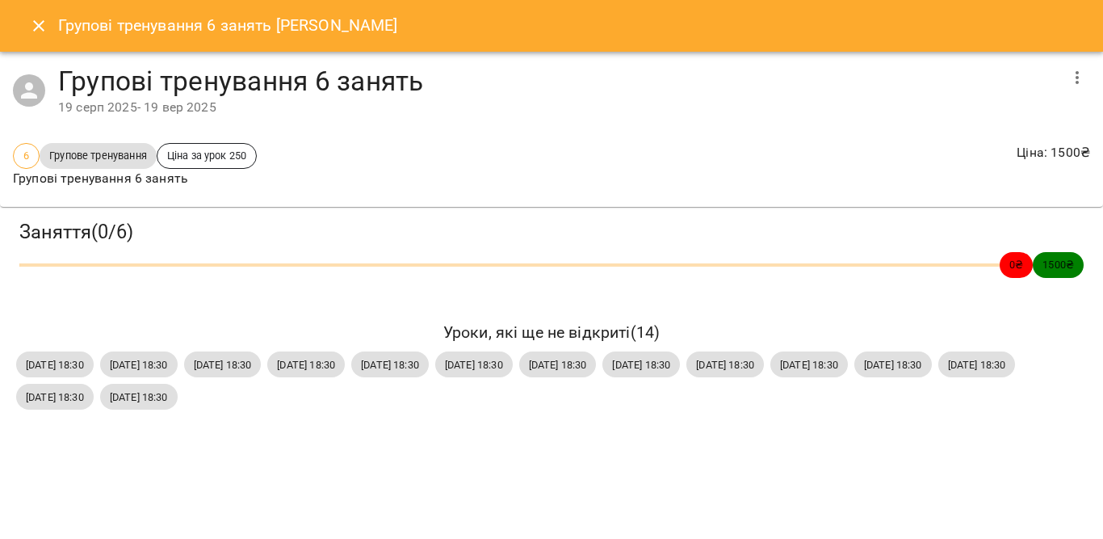
click at [178, 392] on span "пт, 19 вер 2025 18:30" at bounding box center [139, 396] width 78 height 15
click at [1077, 74] on icon "button" at bounding box center [1076, 77] width 19 height 19
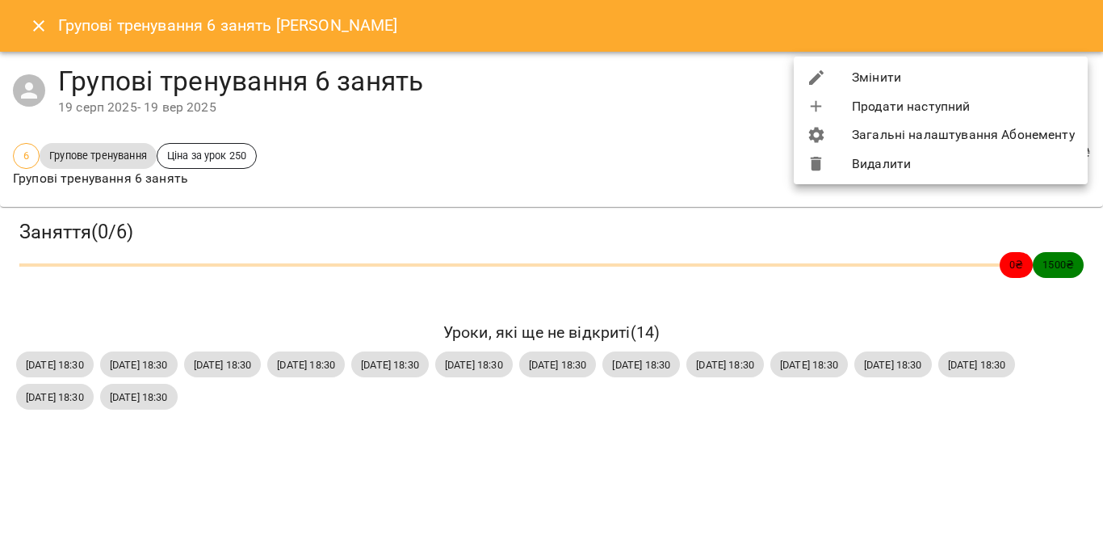
click at [870, 161] on li "Видалити" at bounding box center [941, 163] width 294 height 29
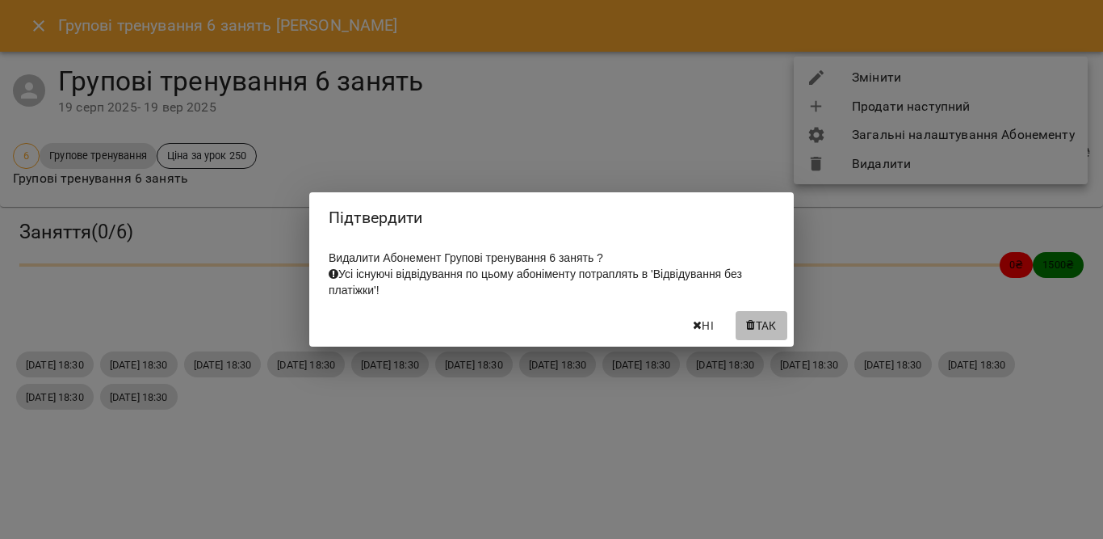
click at [756, 334] on span "Так" at bounding box center [766, 325] width 21 height 19
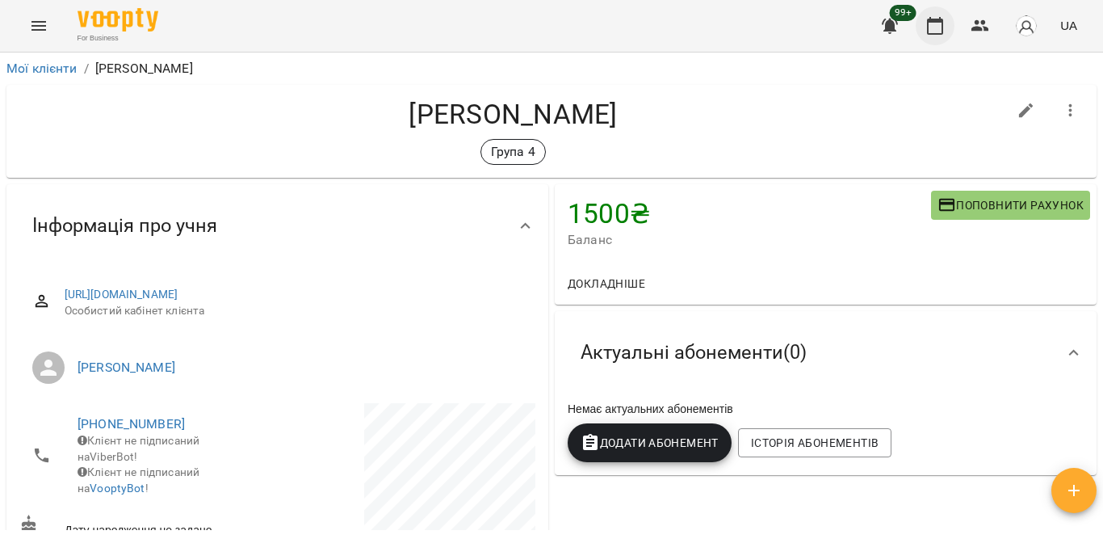
click at [935, 19] on icon "button" at bounding box center [934, 25] width 19 height 19
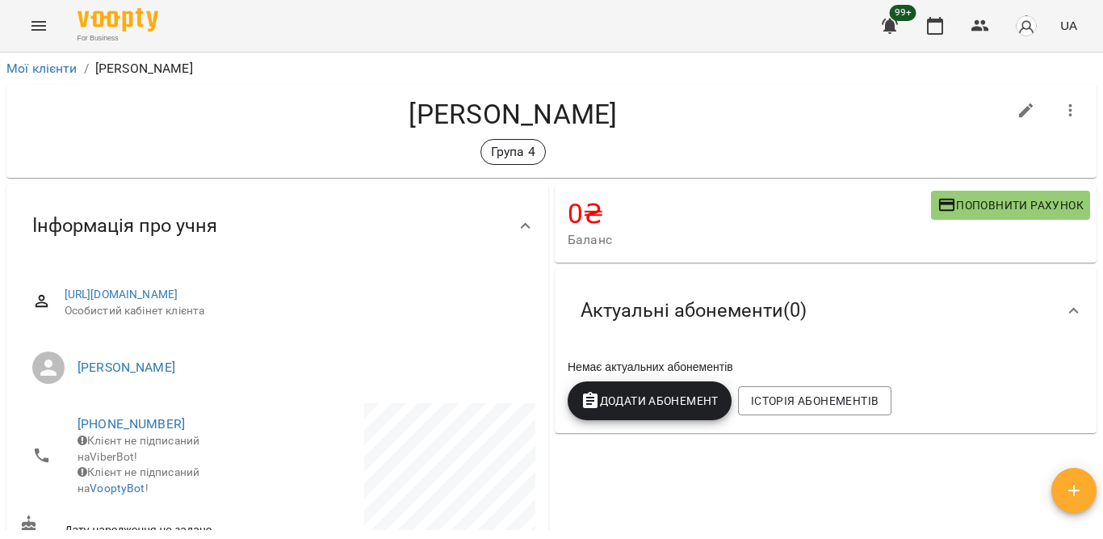
scroll to position [81, 0]
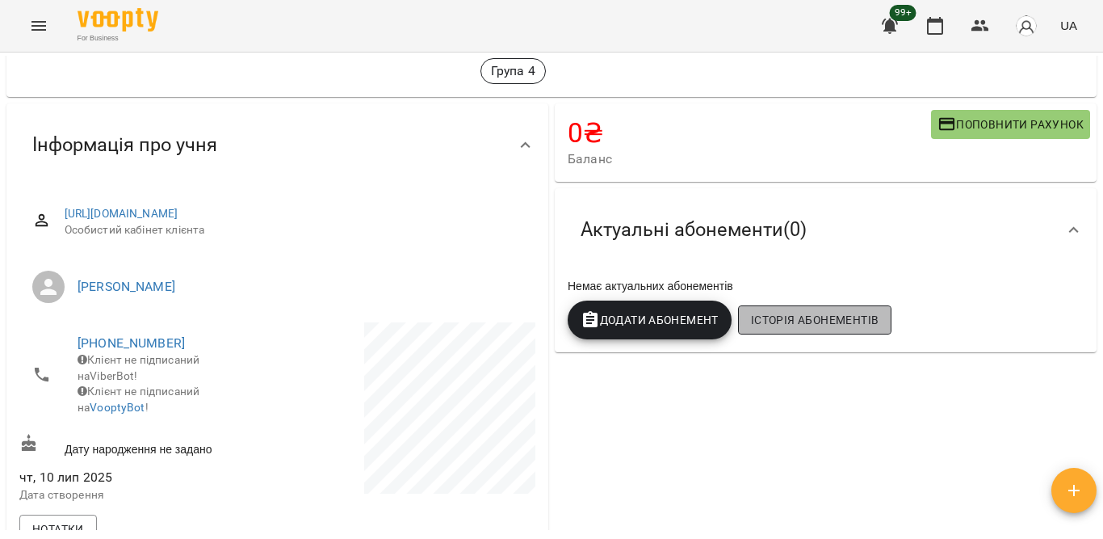
click at [799, 311] on button "Історія абонементів" at bounding box center [814, 319] width 153 height 29
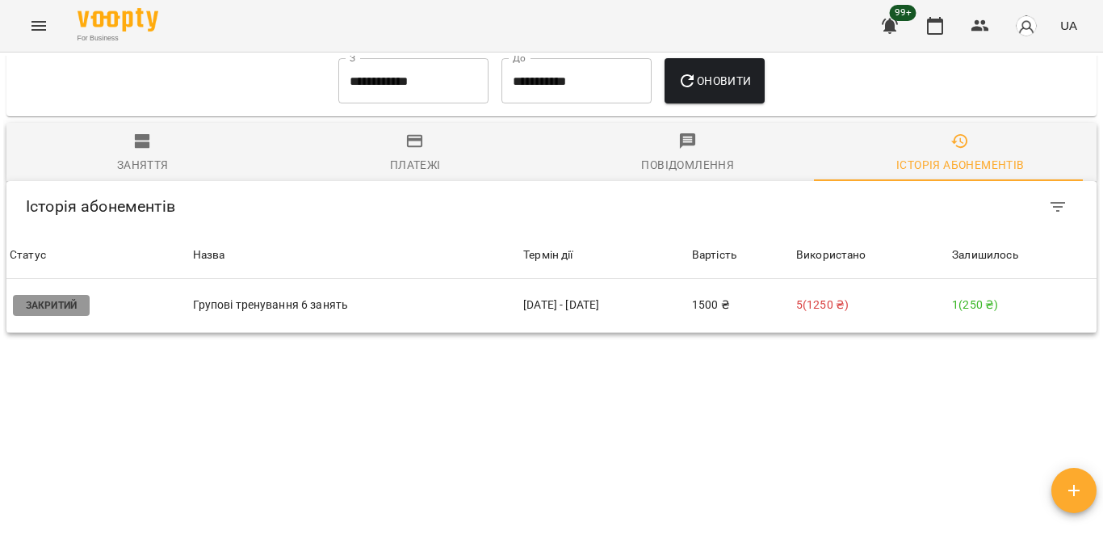
scroll to position [1218, 0]
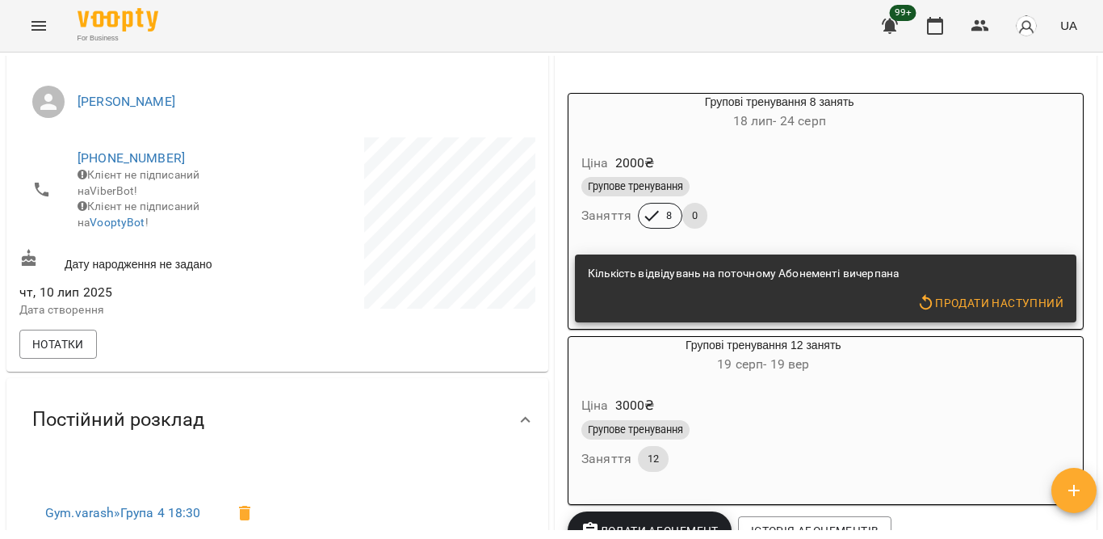
scroll to position [323, 0]
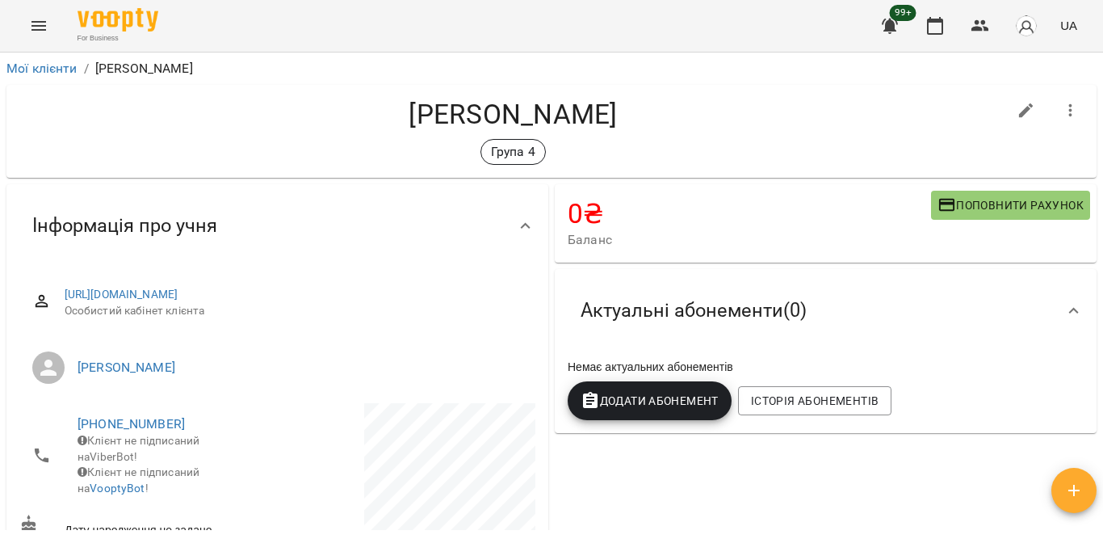
click at [661, 404] on span "Додати Абонемент" at bounding box center [650, 400] width 138 height 19
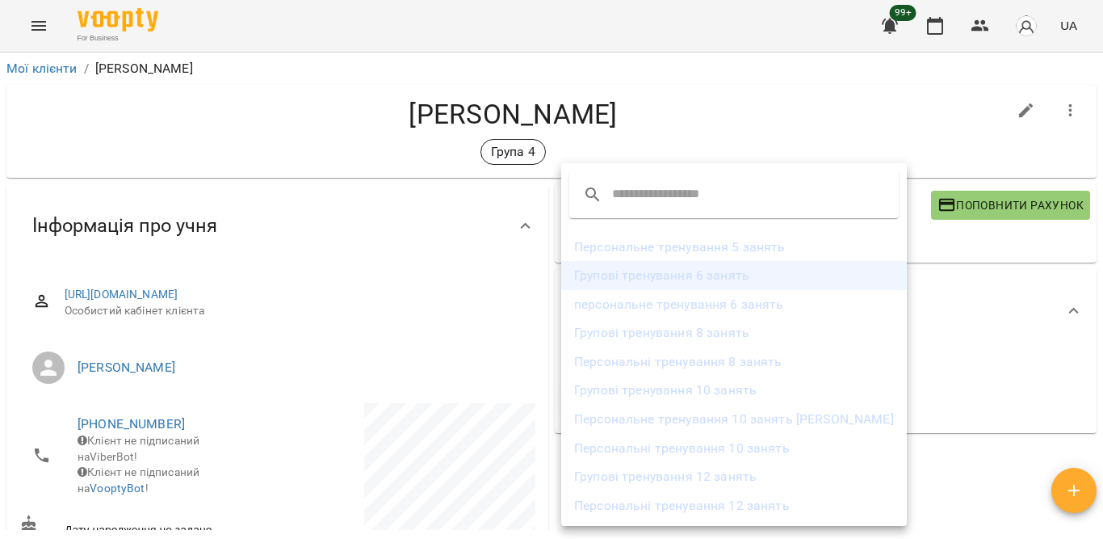
click at [629, 278] on li "Групові тренування 6 занять" at bounding box center [734, 275] width 346 height 29
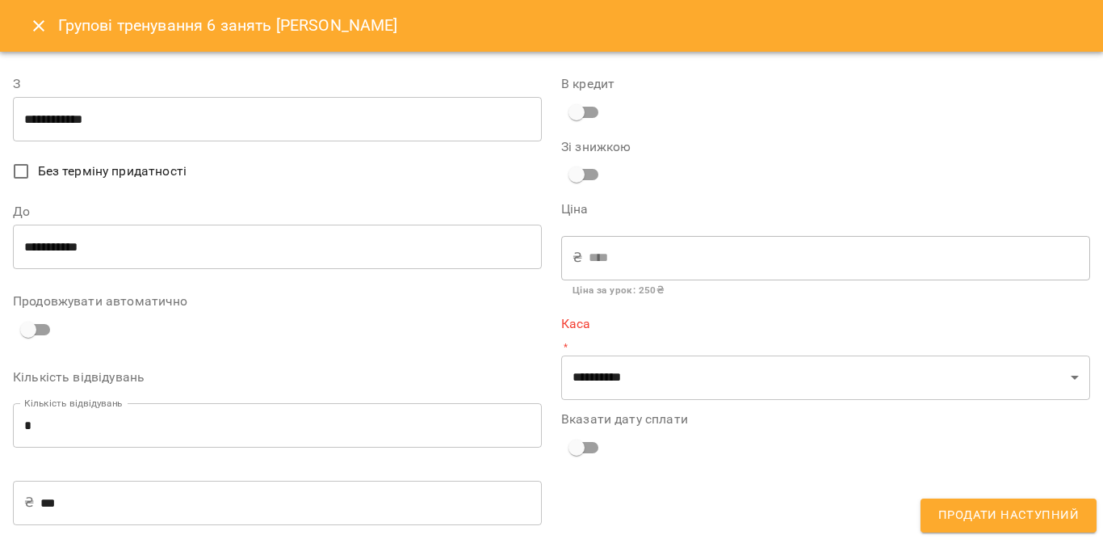
type input "**********"
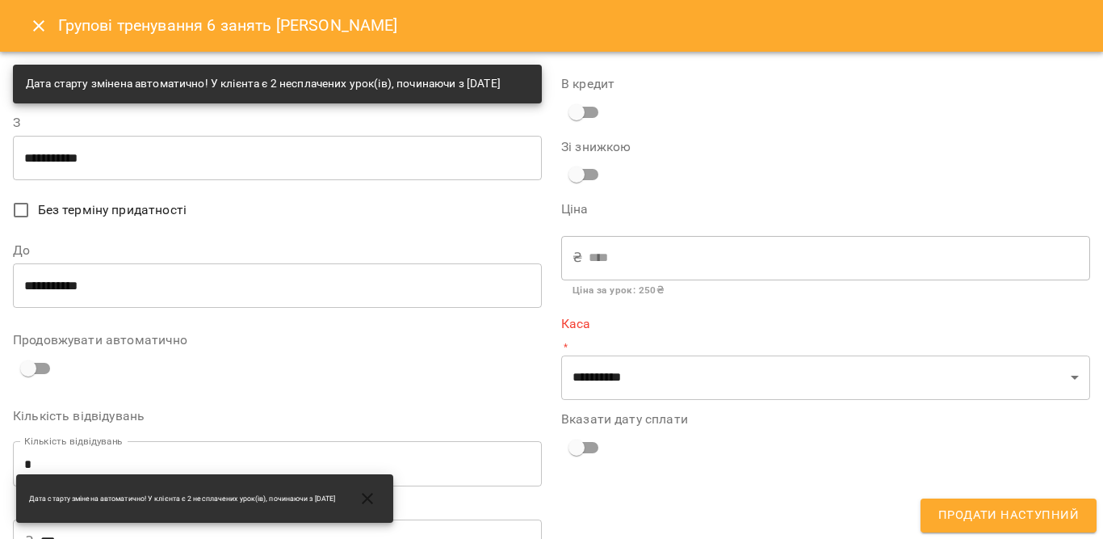
click at [191, 287] on input "**********" at bounding box center [277, 284] width 529 height 45
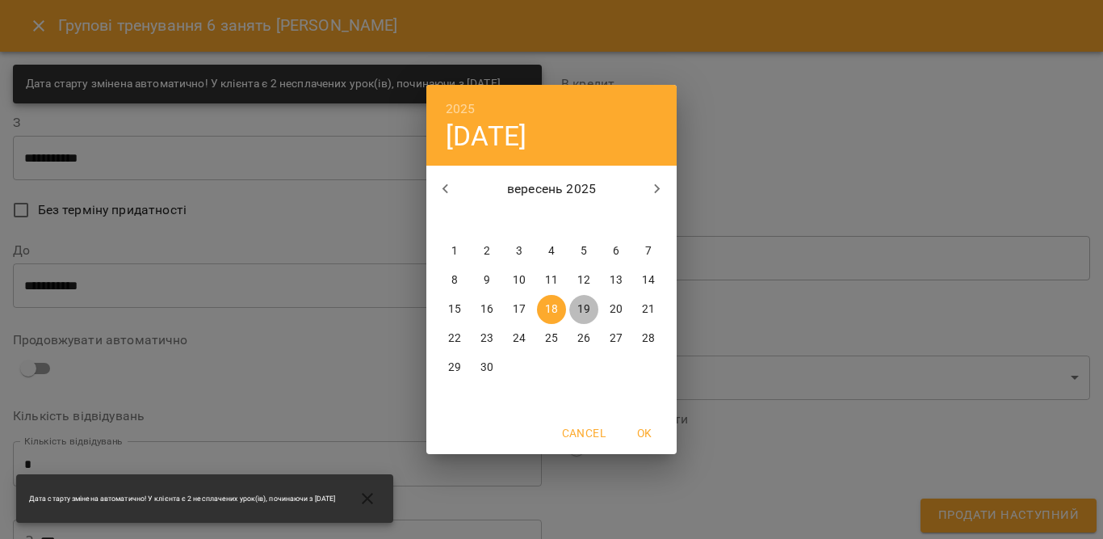
click at [578, 309] on p "19" at bounding box center [583, 309] width 13 height 16
type input "**********"
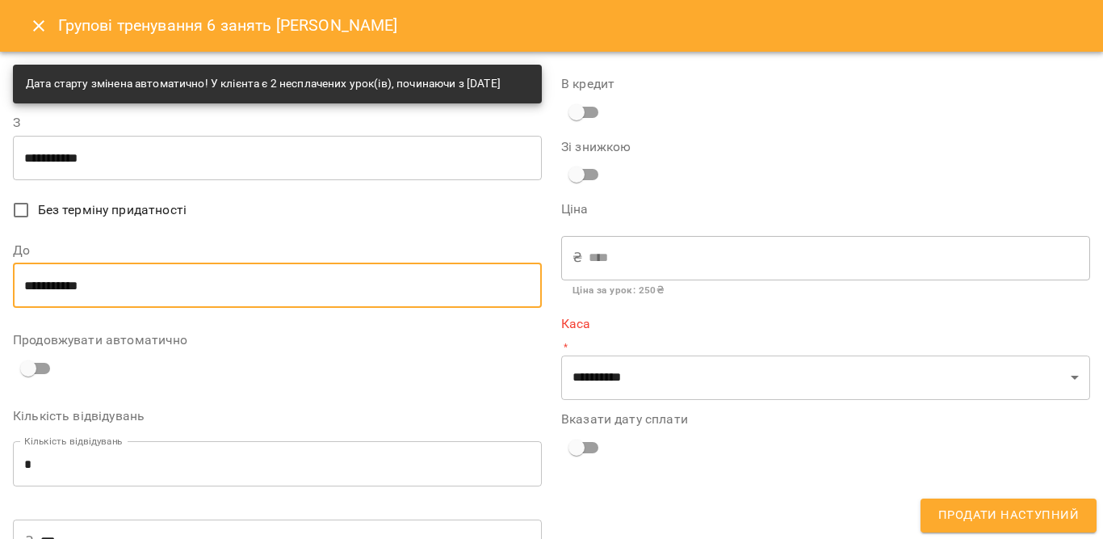
click at [160, 163] on input "**********" at bounding box center [277, 157] width 529 height 45
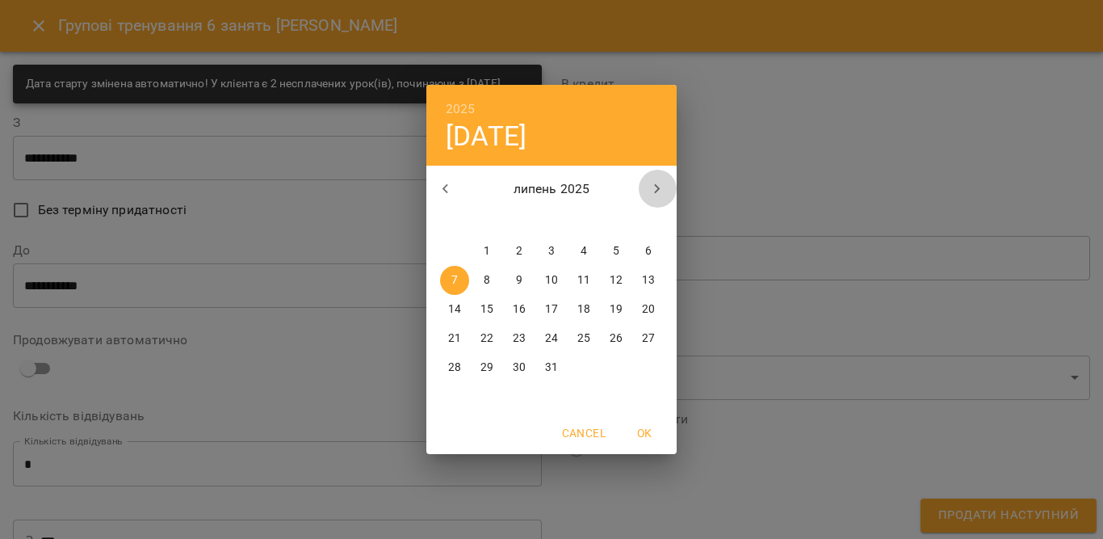
click at [645, 184] on button "button" at bounding box center [657, 189] width 39 height 39
click at [491, 334] on p "19" at bounding box center [486, 338] width 13 height 16
type input "**********"
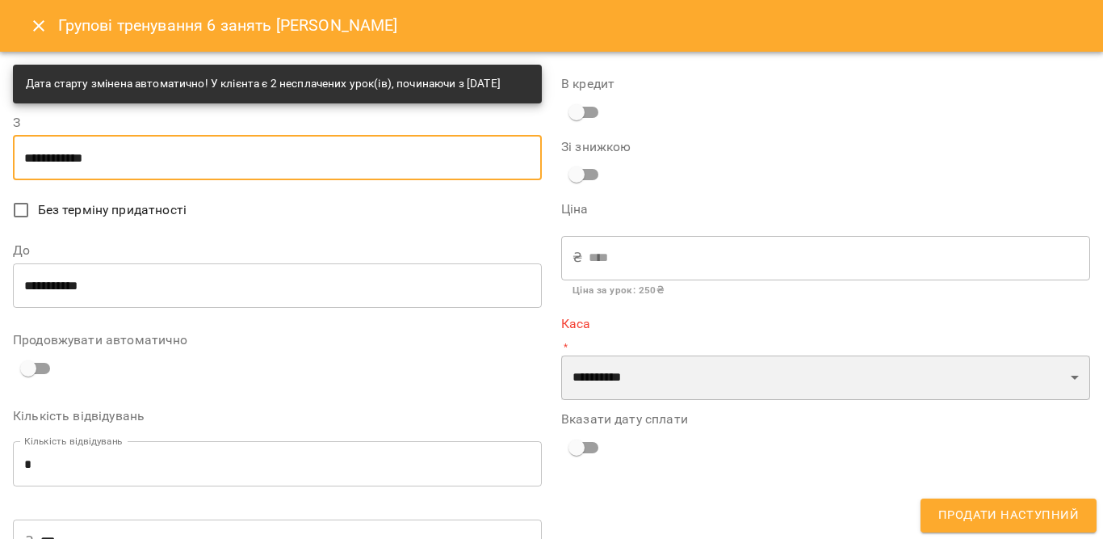
click at [656, 372] on select "**********" at bounding box center [825, 377] width 529 height 45
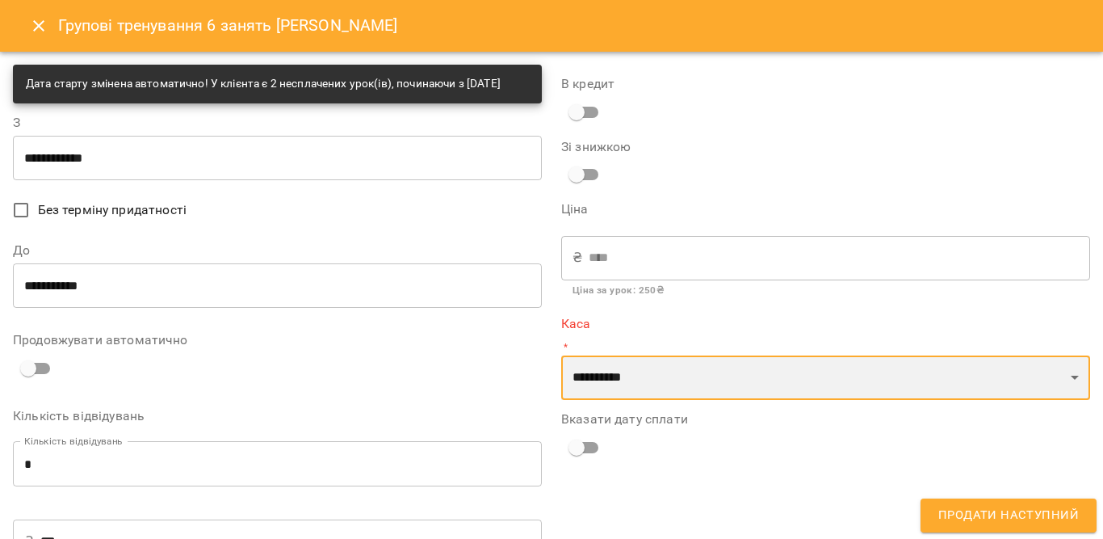
select select "****"
click at [561, 355] on select "**********" at bounding box center [825, 377] width 529 height 45
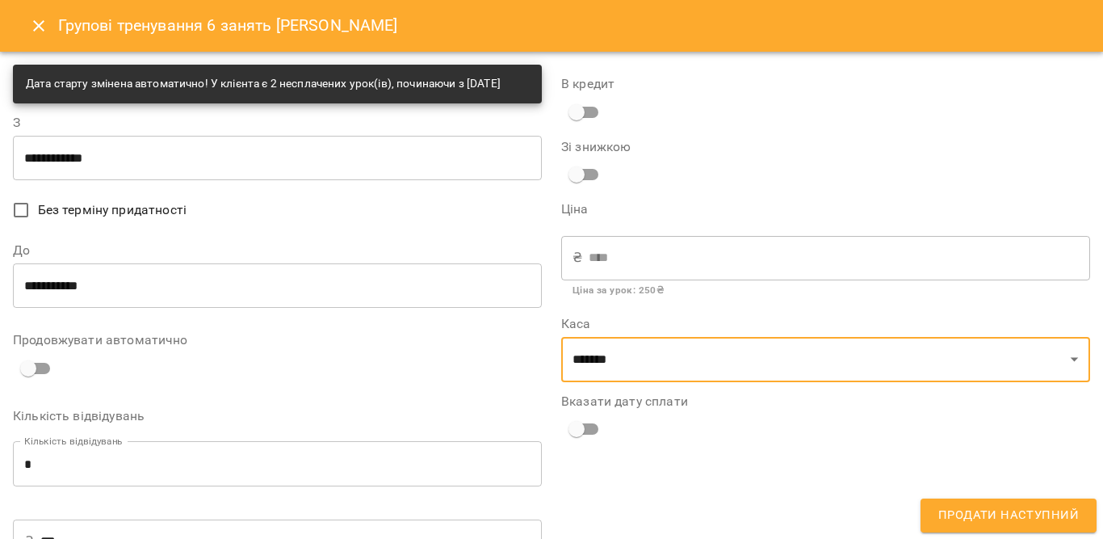
click at [1014, 519] on span "Продати наступний" at bounding box center [1008, 515] width 141 height 21
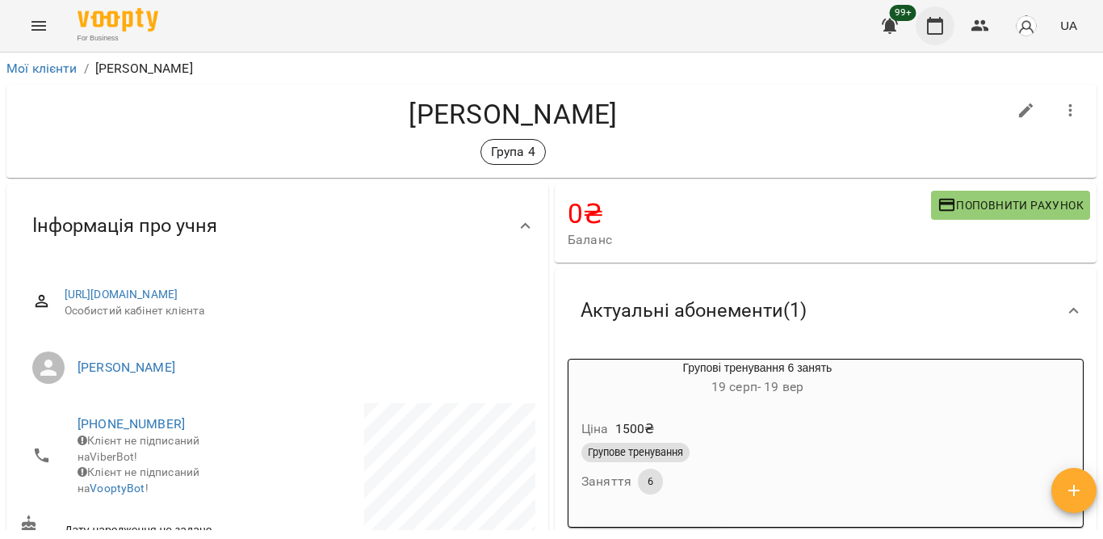
click at [933, 31] on icon "button" at bounding box center [934, 25] width 19 height 19
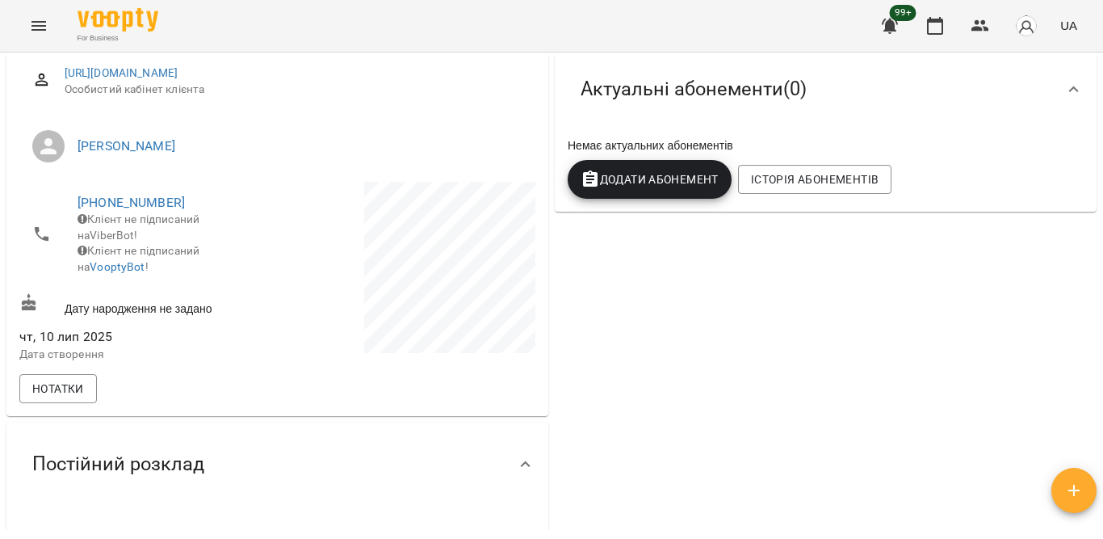
scroll to position [195, 0]
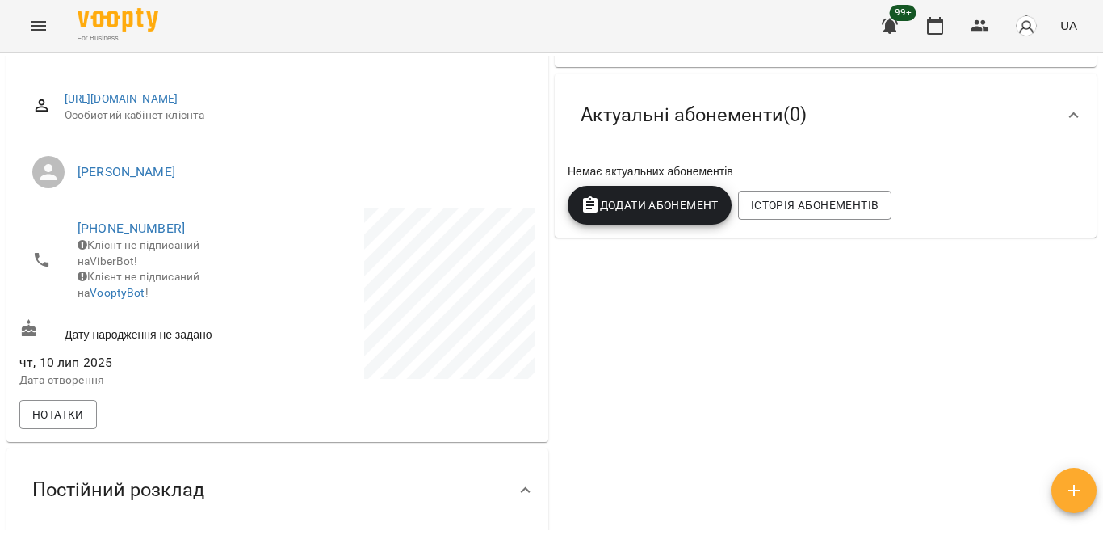
click at [817, 190] on div "Історія абонементів" at bounding box center [815, 205] width 160 height 36
click at [816, 204] on span "Історія абонементів" at bounding box center [815, 204] width 128 height 19
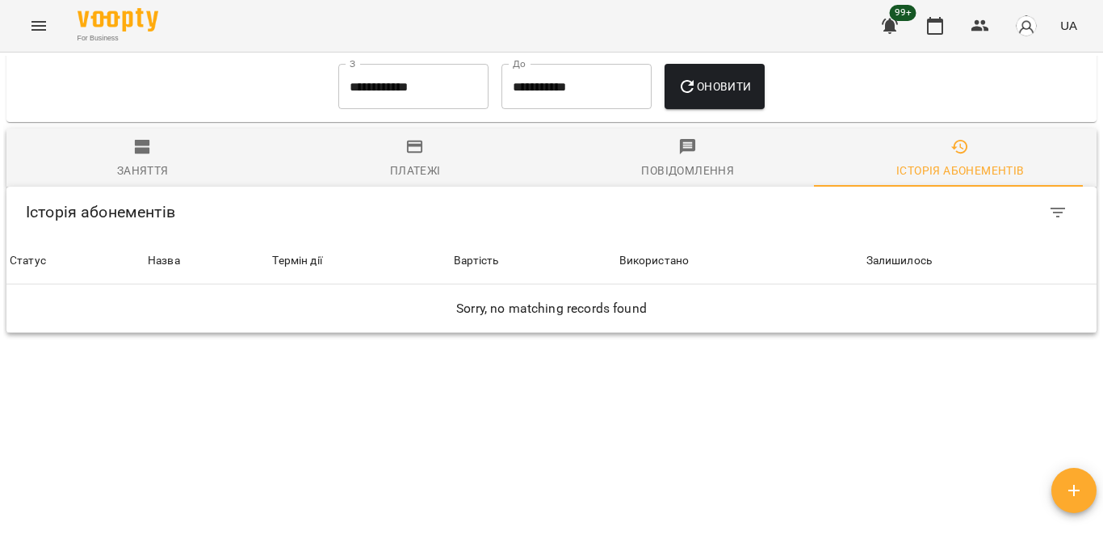
scroll to position [1213, 0]
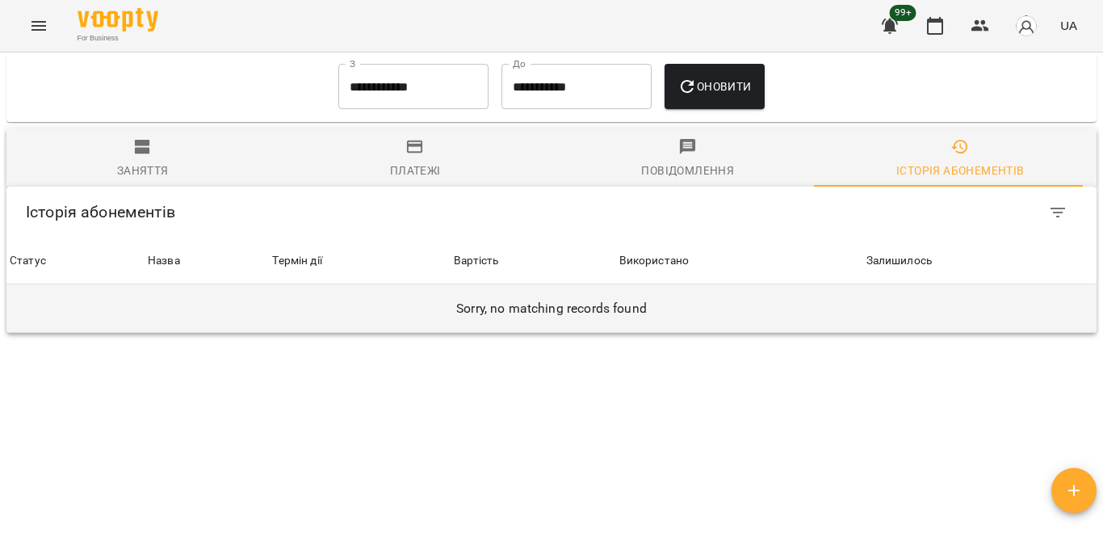
click at [626, 297] on h6 "Sorry, no matching records found" at bounding box center [552, 308] width 1084 height 23
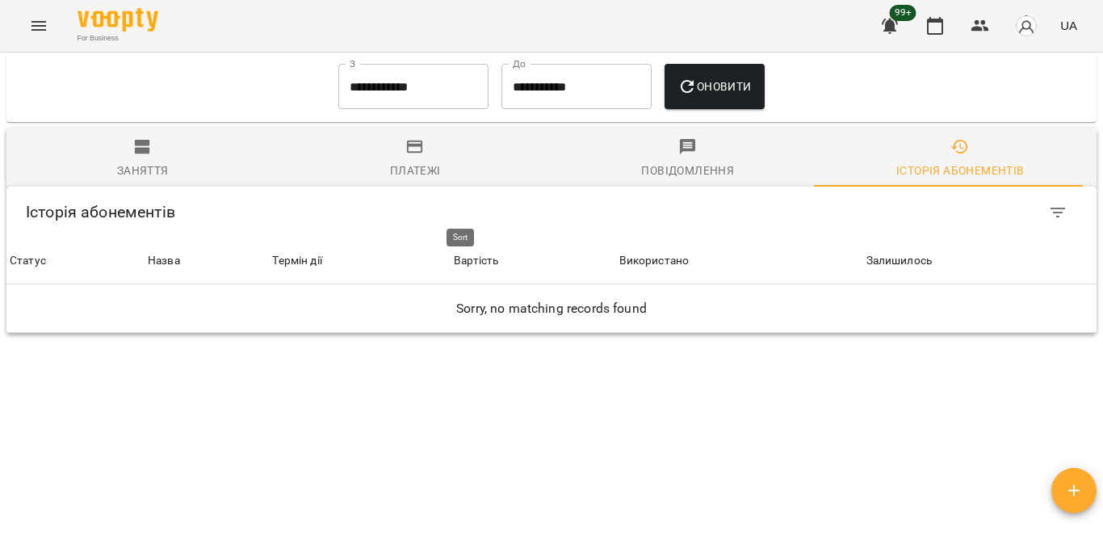
click at [462, 251] on div "Вартість" at bounding box center [476, 260] width 44 height 19
click at [297, 251] on div "Термін дії" at bounding box center [339, 260] width 165 height 19
click at [152, 251] on div "Назва" at bounding box center [156, 260] width 32 height 19
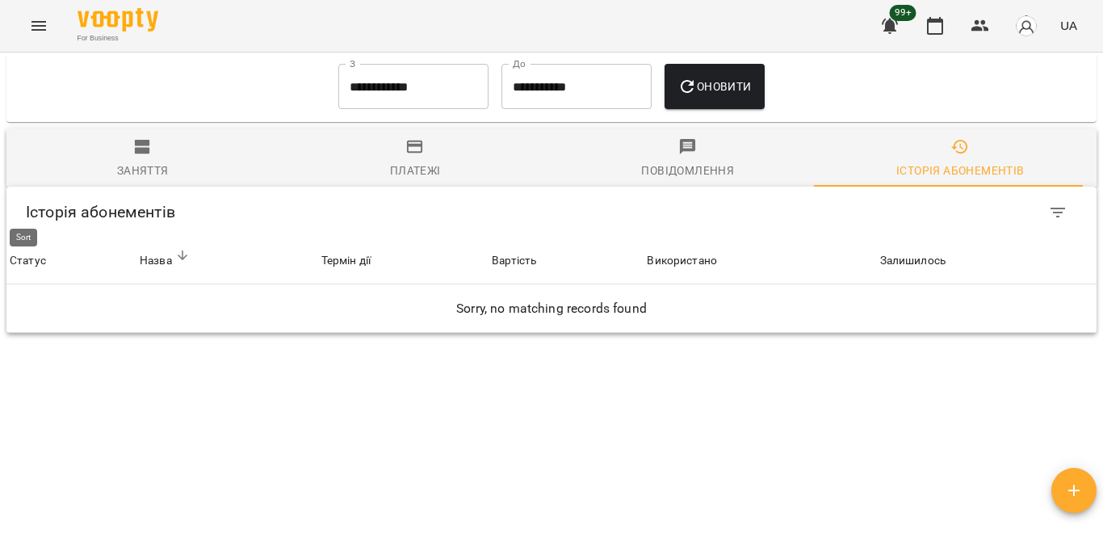
click at [25, 251] on div "Статус" at bounding box center [28, 260] width 36 height 19
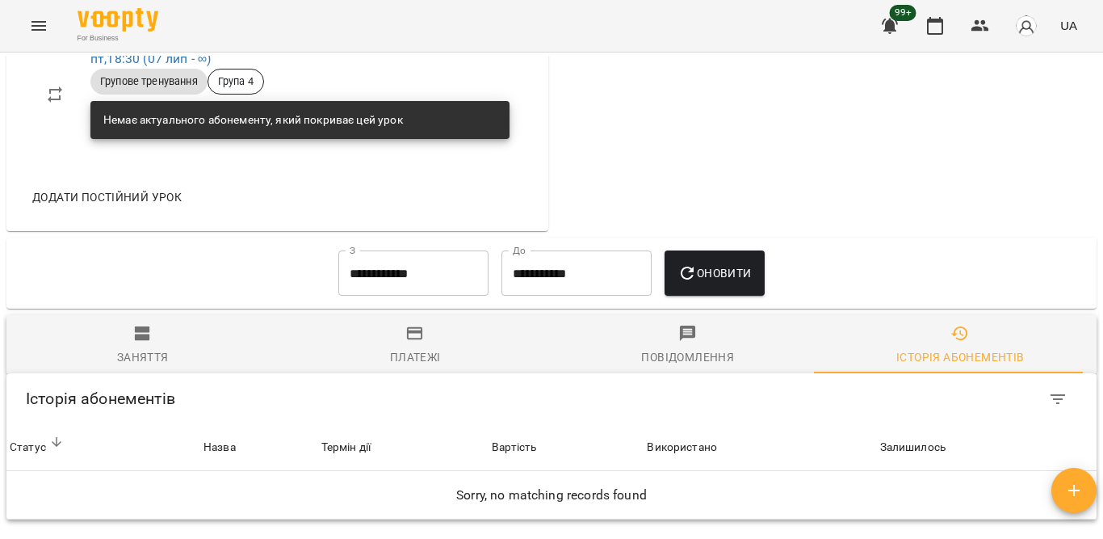
scroll to position [971, 0]
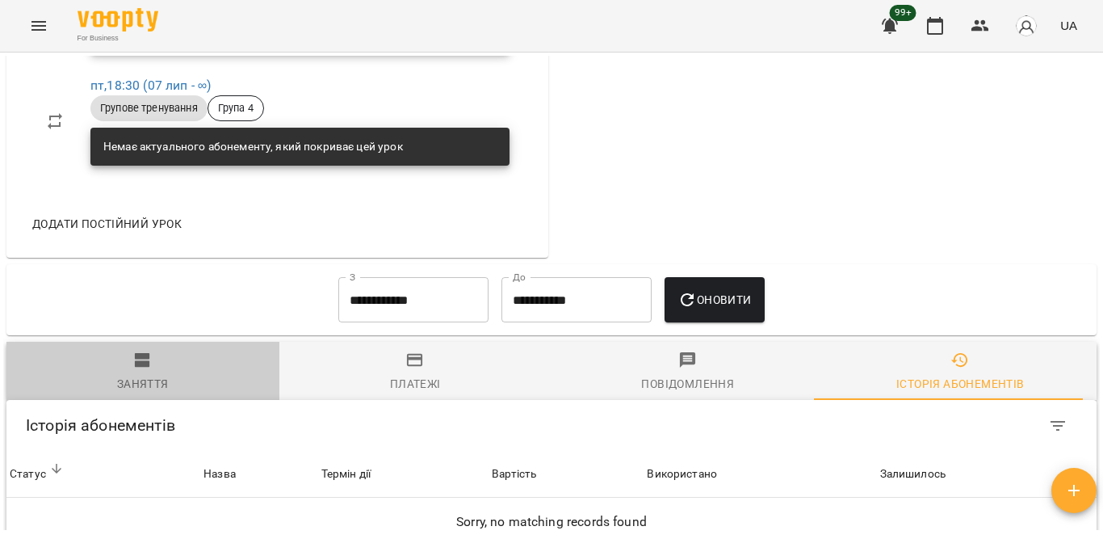
click at [157, 350] on span "Заняття" at bounding box center [143, 372] width 254 height 44
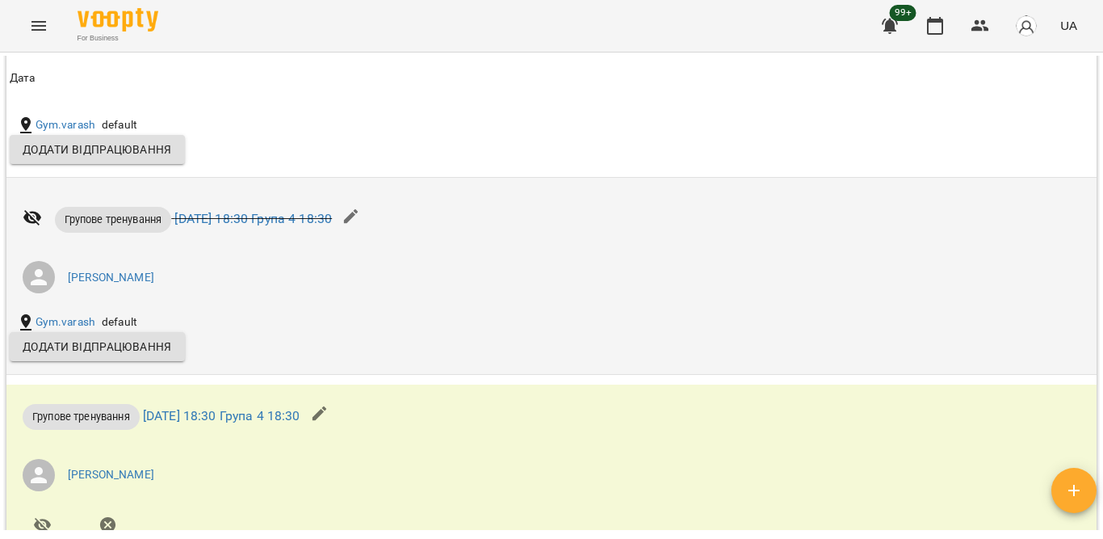
scroll to position [1164, 0]
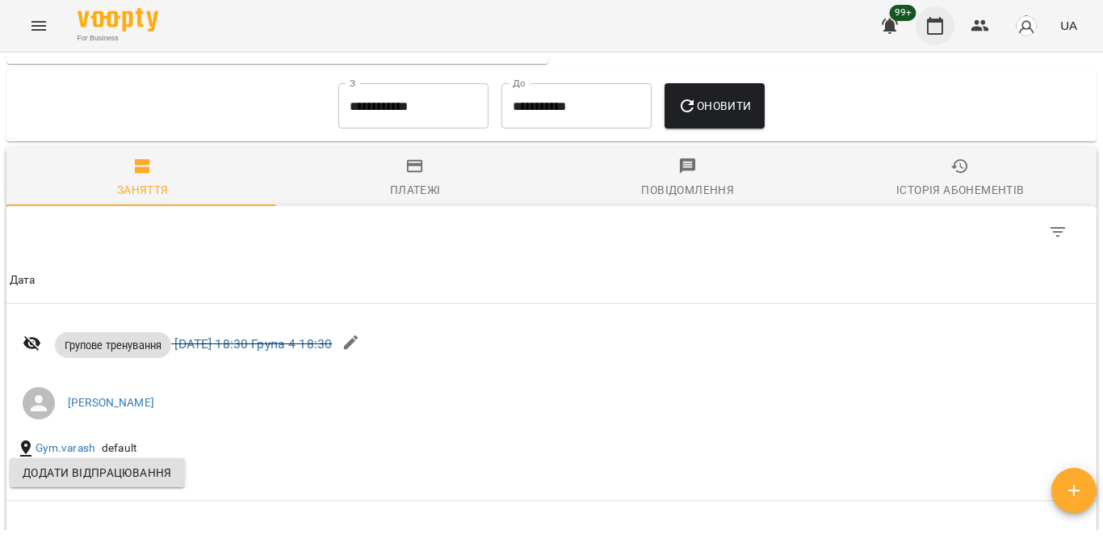
click at [942, 23] on icon "button" at bounding box center [935, 26] width 16 height 18
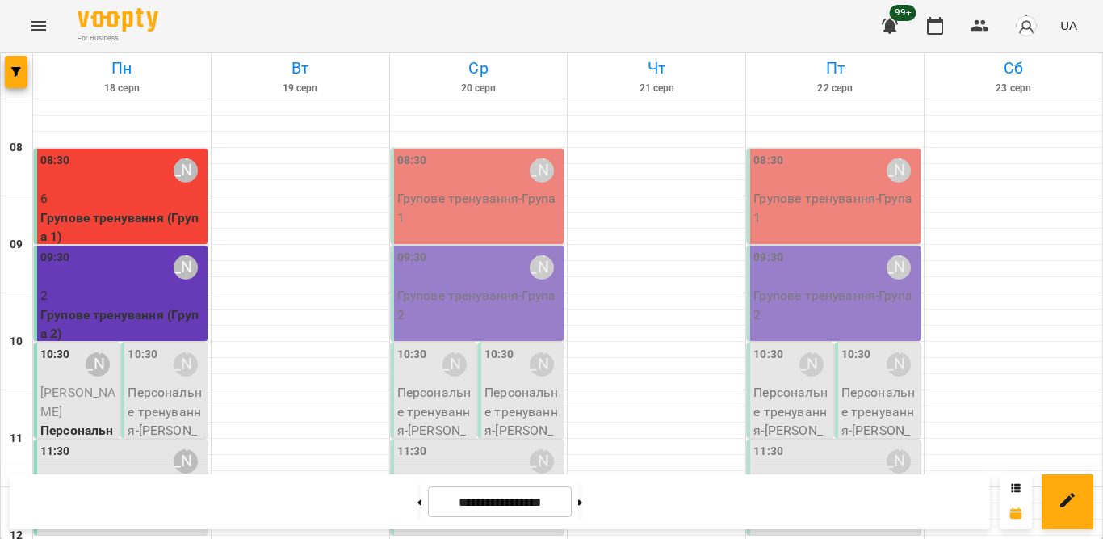
scroll to position [323, 0]
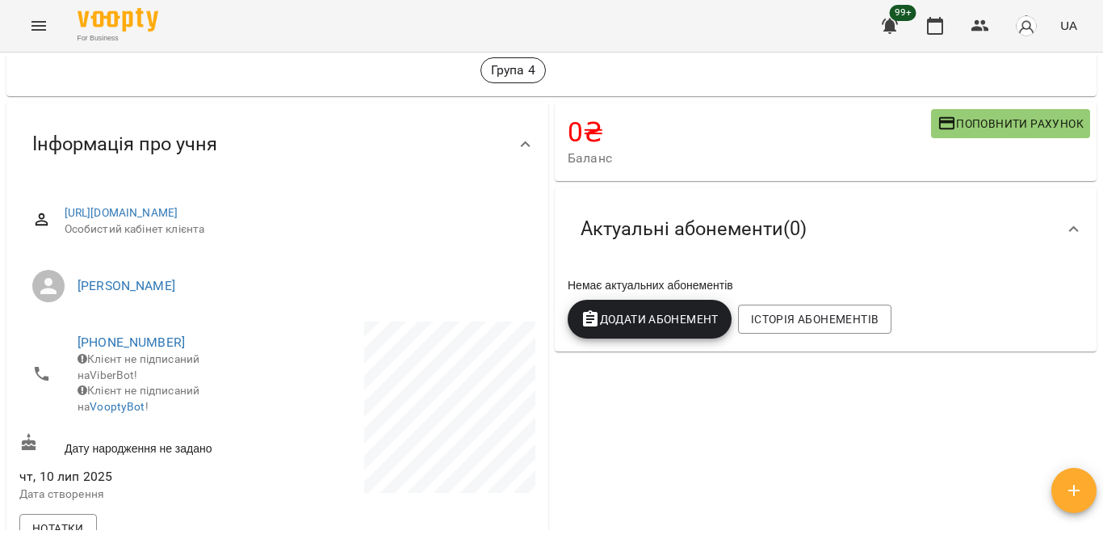
scroll to position [81, 0]
click at [853, 325] on span "Історія абонементів" at bounding box center [815, 319] width 128 height 19
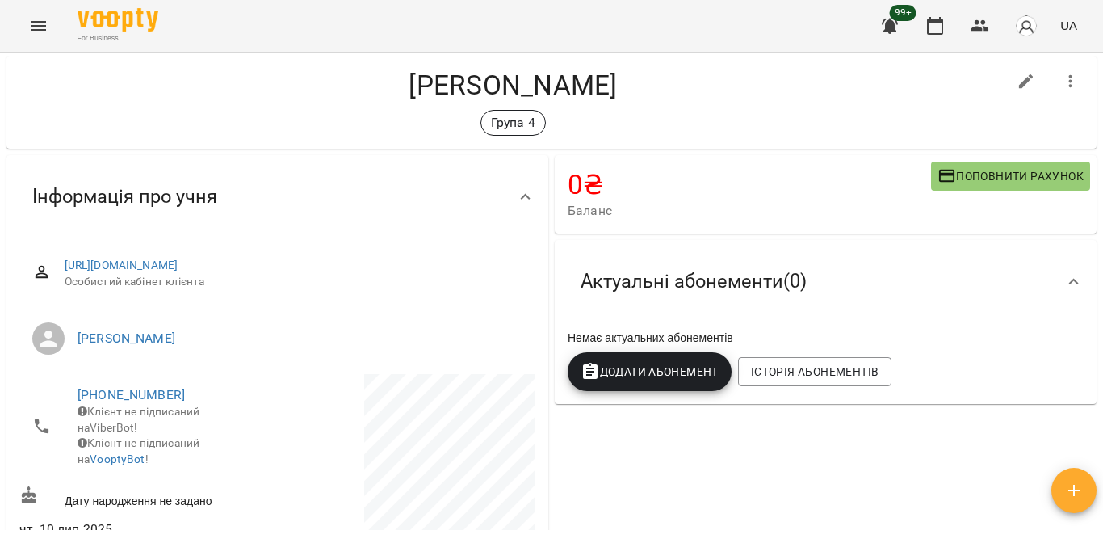
scroll to position [0, 0]
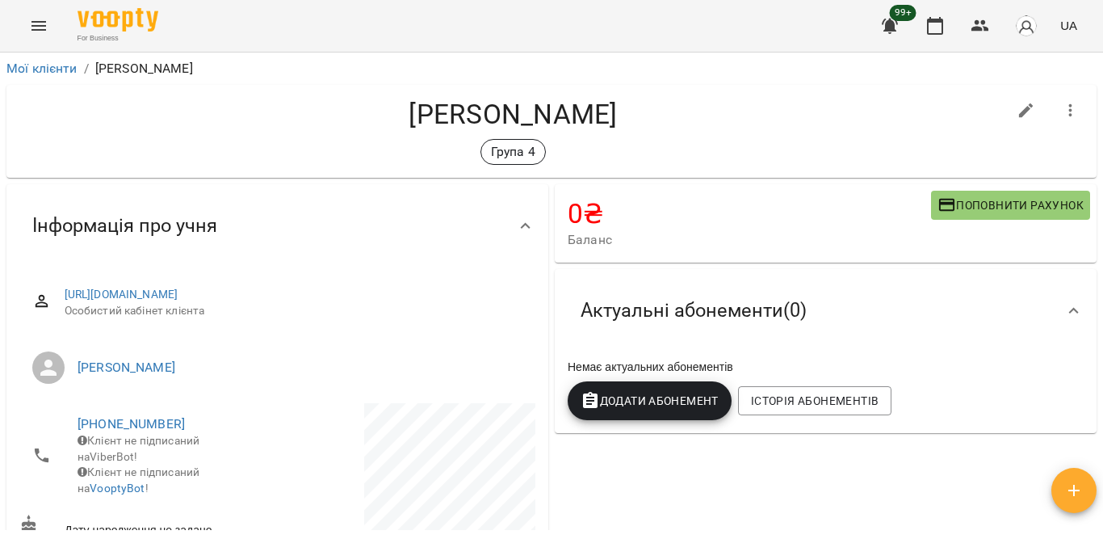
click at [1061, 101] on icon "button" at bounding box center [1070, 110] width 19 height 19
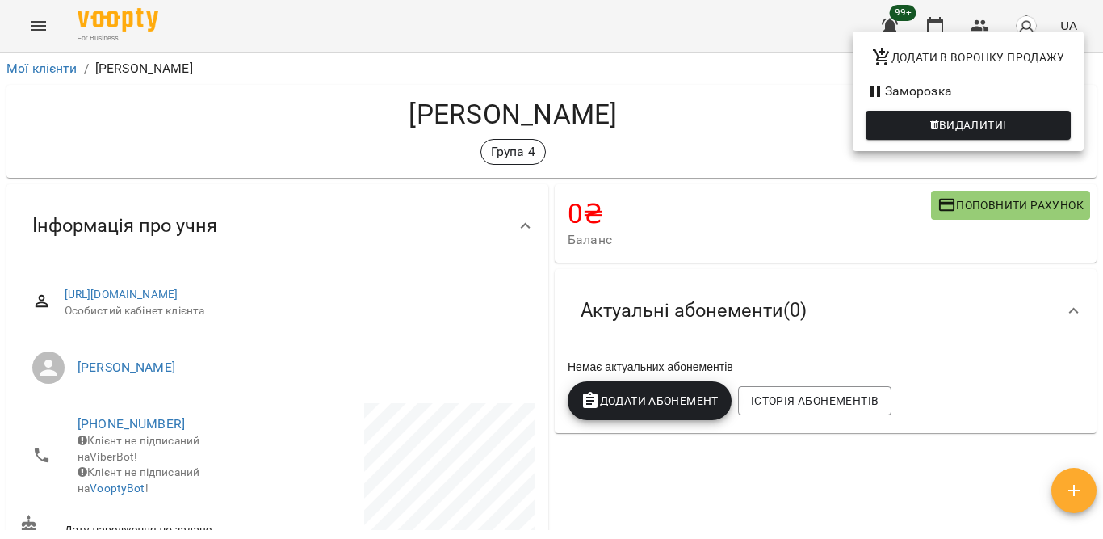
click at [852, 292] on div at bounding box center [551, 269] width 1103 height 539
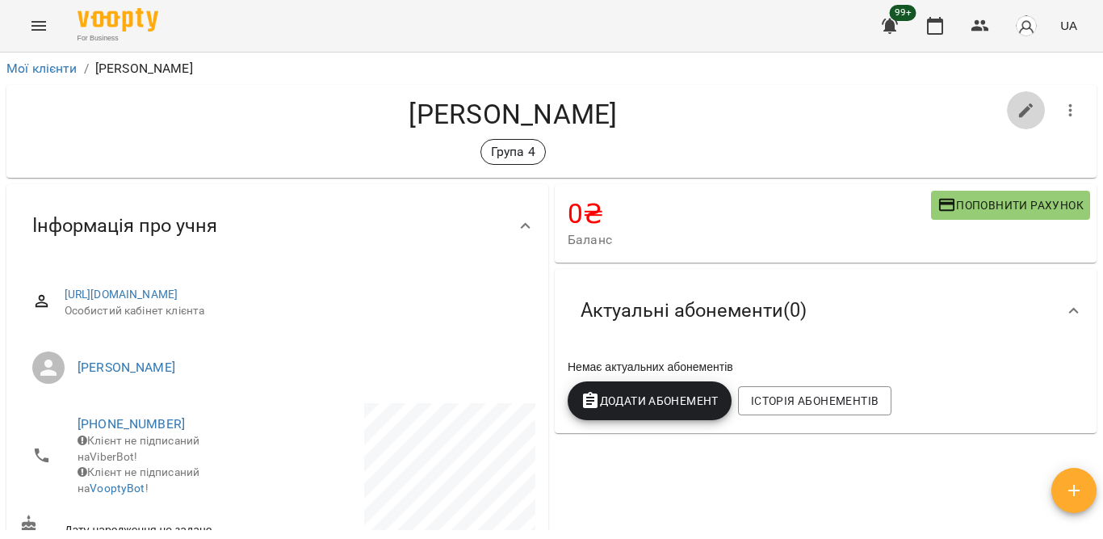
click at [1017, 101] on icon "button" at bounding box center [1026, 110] width 19 height 19
select select "**"
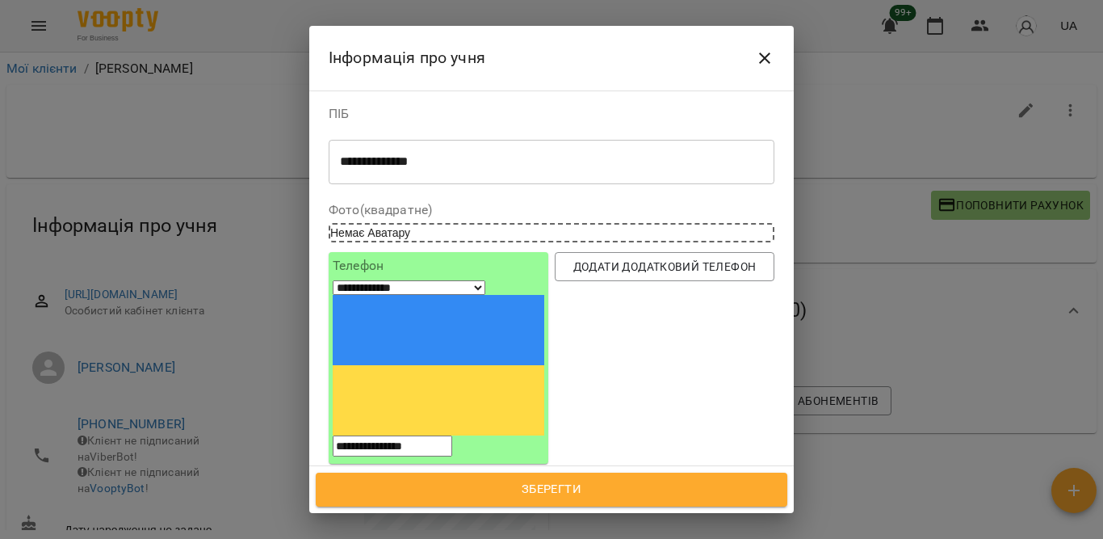
click at [760, 57] on icon "Close" at bounding box center [764, 57] width 19 height 19
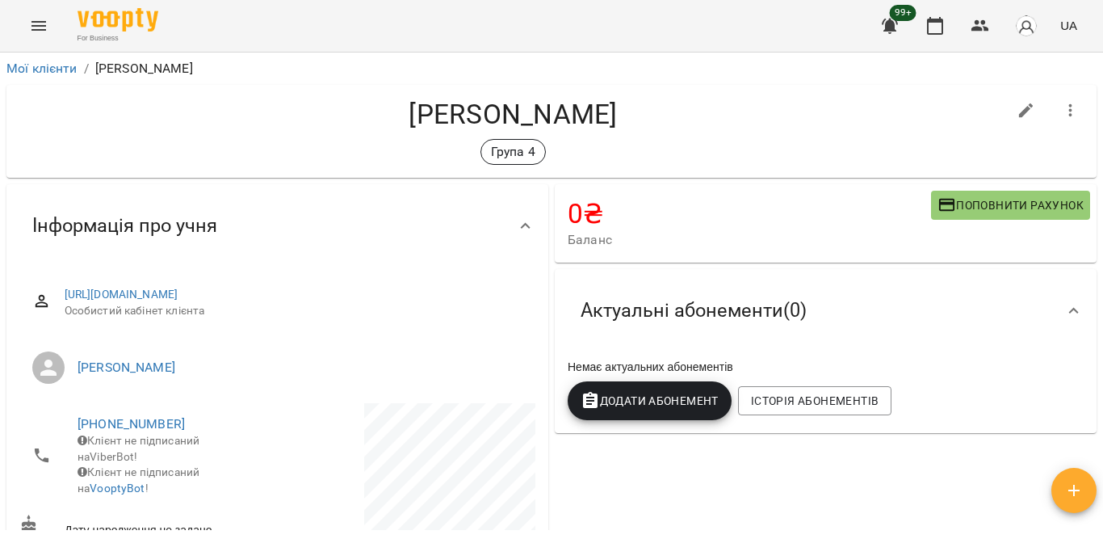
click at [961, 285] on div "Актуальні абонементи ( 0 )" at bounding box center [811, 310] width 487 height 51
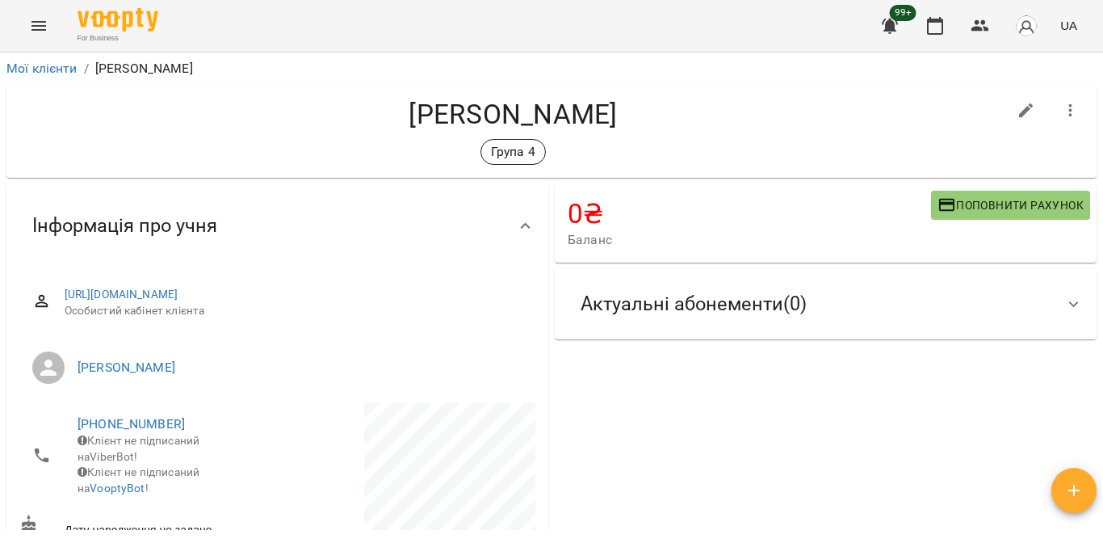
click at [812, 279] on div "Актуальні абонементи ( 0 )" at bounding box center [694, 304] width 252 height 51
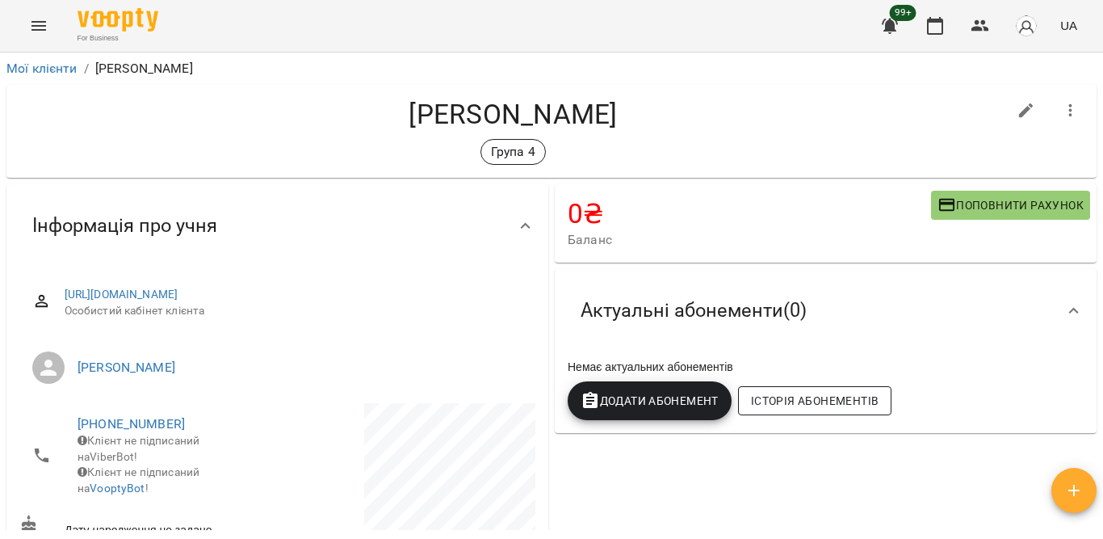
click at [795, 391] on span "Історія абонементів" at bounding box center [815, 400] width 128 height 19
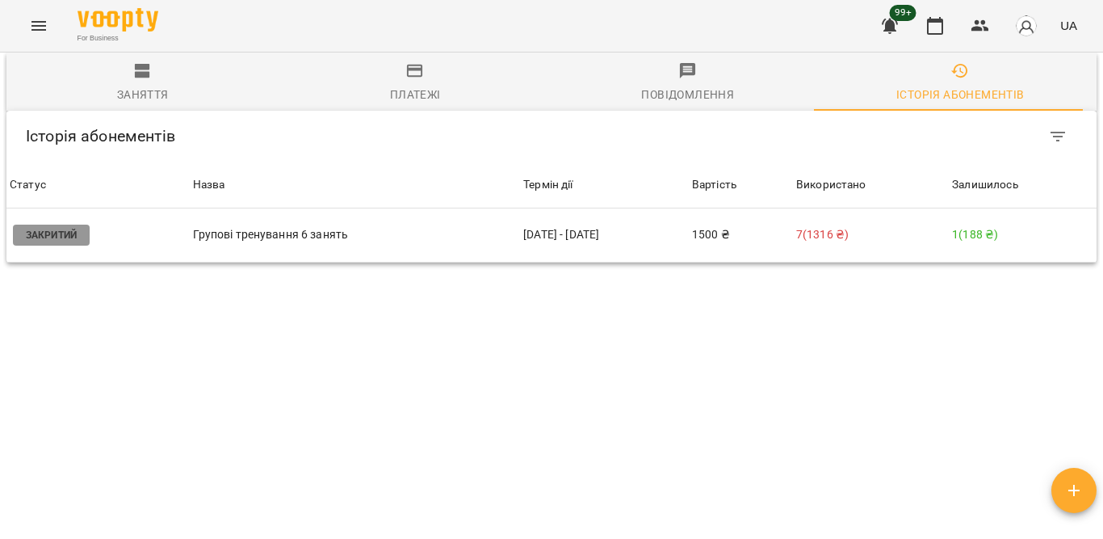
scroll to position [1218, 0]
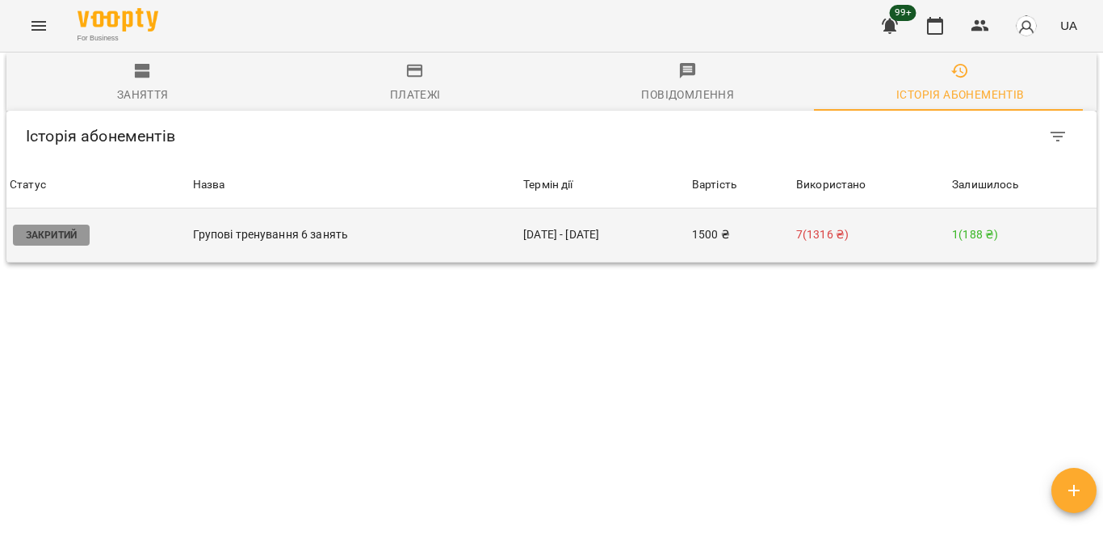
click at [779, 208] on td "1500 ₴" at bounding box center [741, 235] width 104 height 54
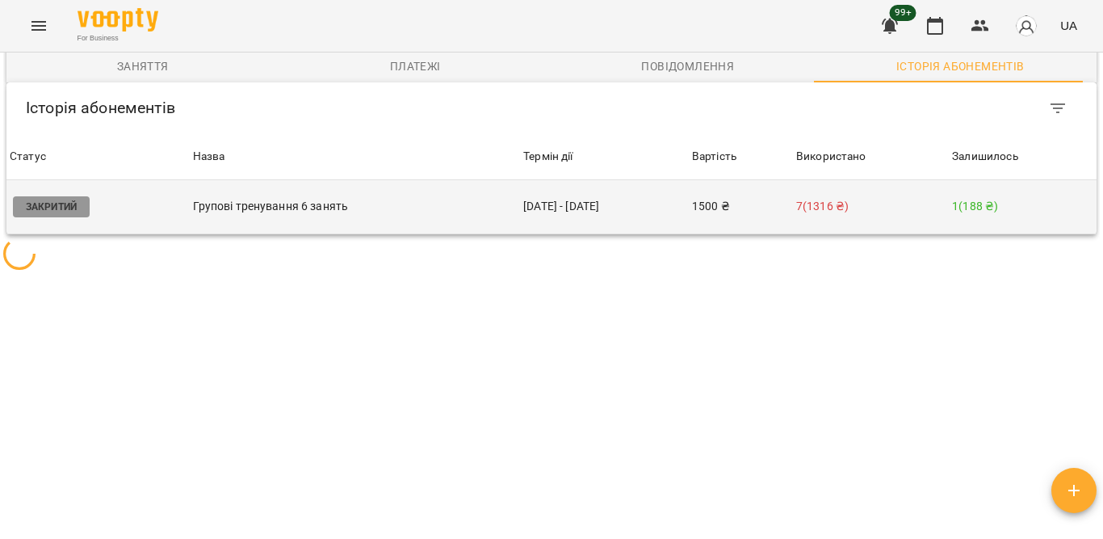
click at [722, 192] on td "1500 ₴" at bounding box center [741, 207] width 104 height 54
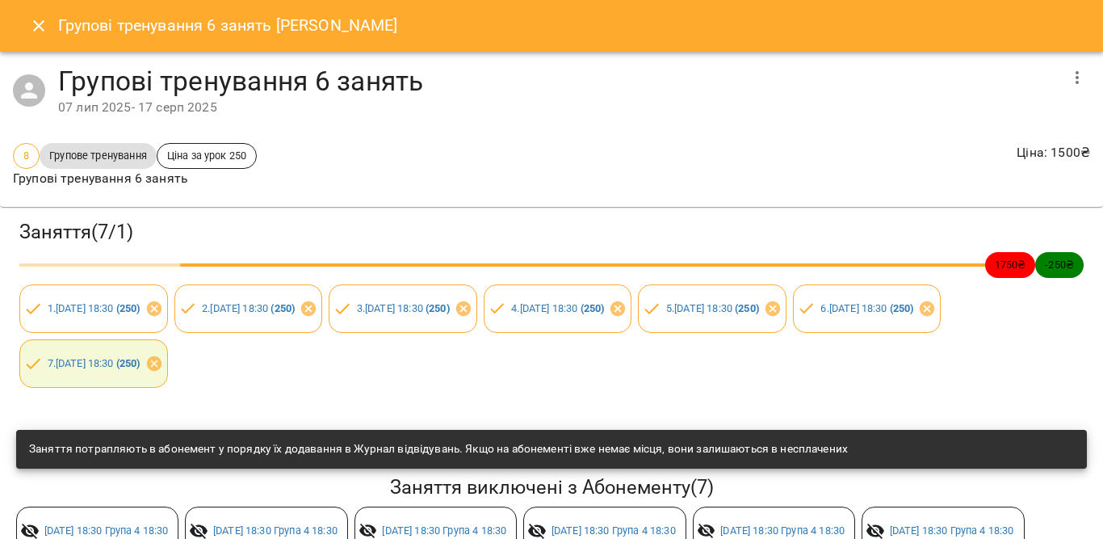
click at [1067, 73] on icon "button" at bounding box center [1076, 77] width 19 height 19
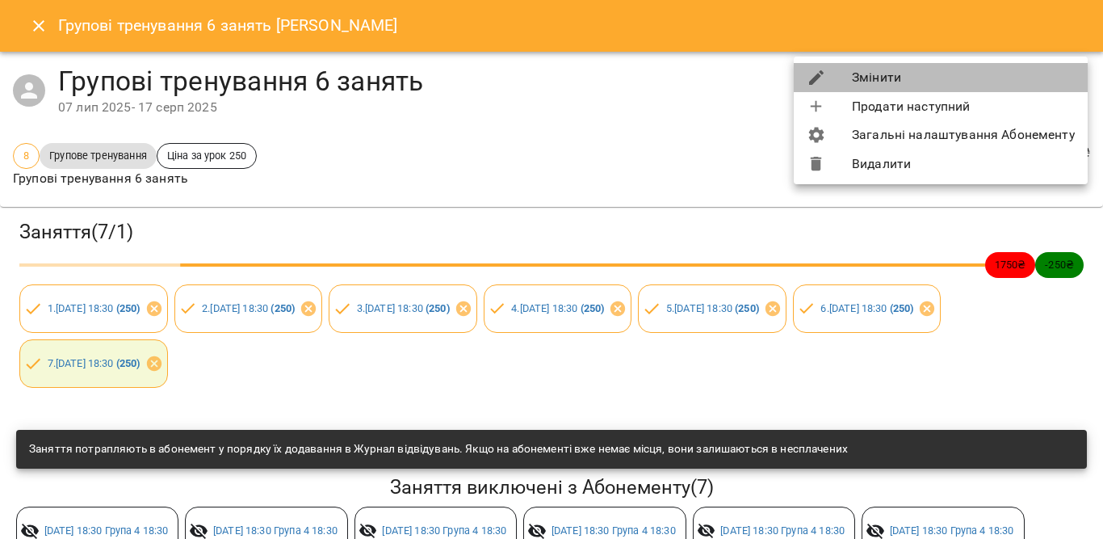
click at [882, 76] on li "Змінити" at bounding box center [941, 77] width 294 height 29
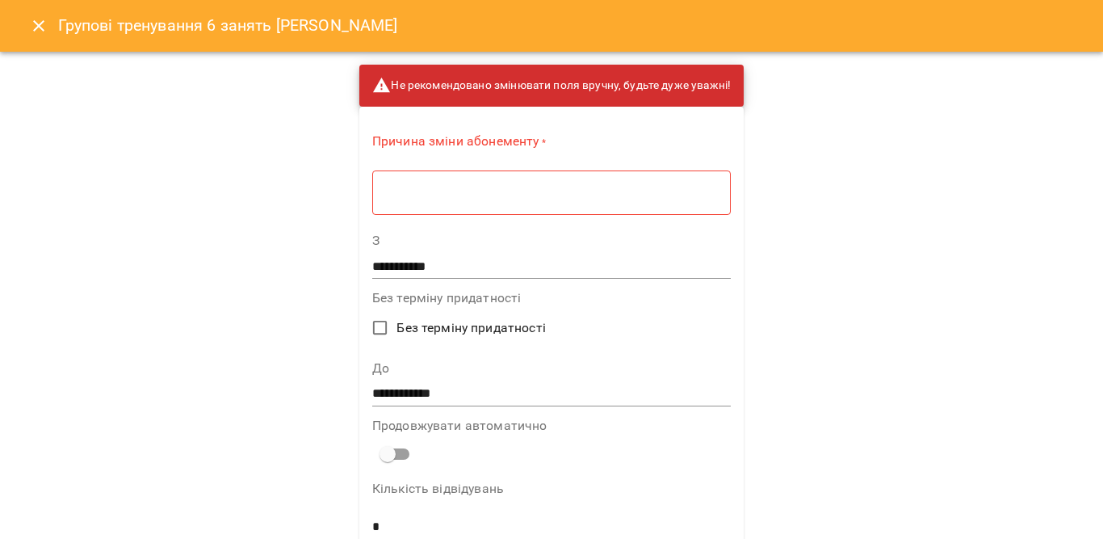
click at [516, 191] on textarea at bounding box center [552, 192] width 336 height 15
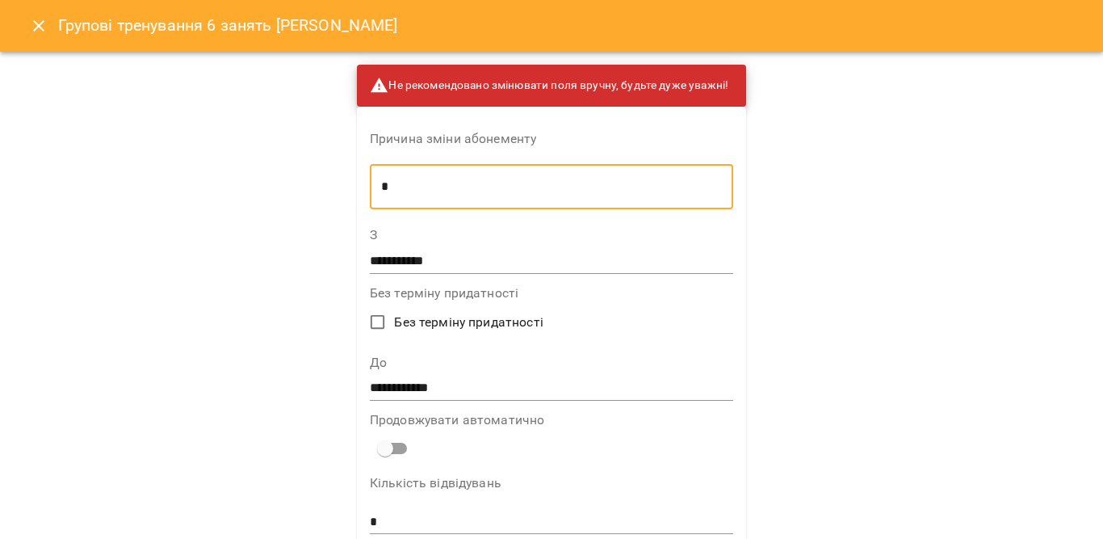
type textarea "*"
click at [401, 385] on input "**********" at bounding box center [551, 388] width 363 height 26
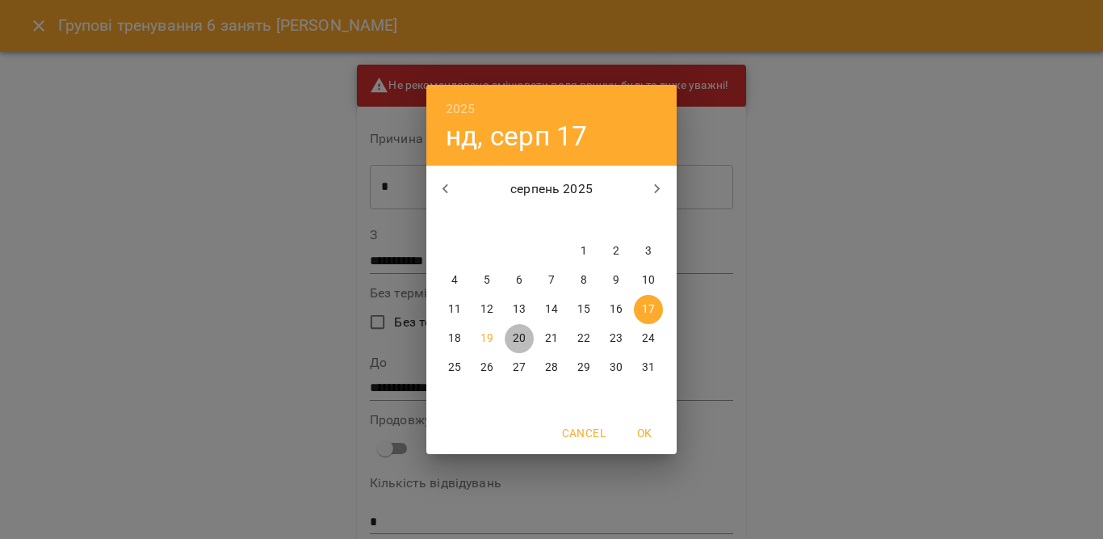
click at [522, 334] on p "20" at bounding box center [519, 338] width 13 height 16
type input "**********"
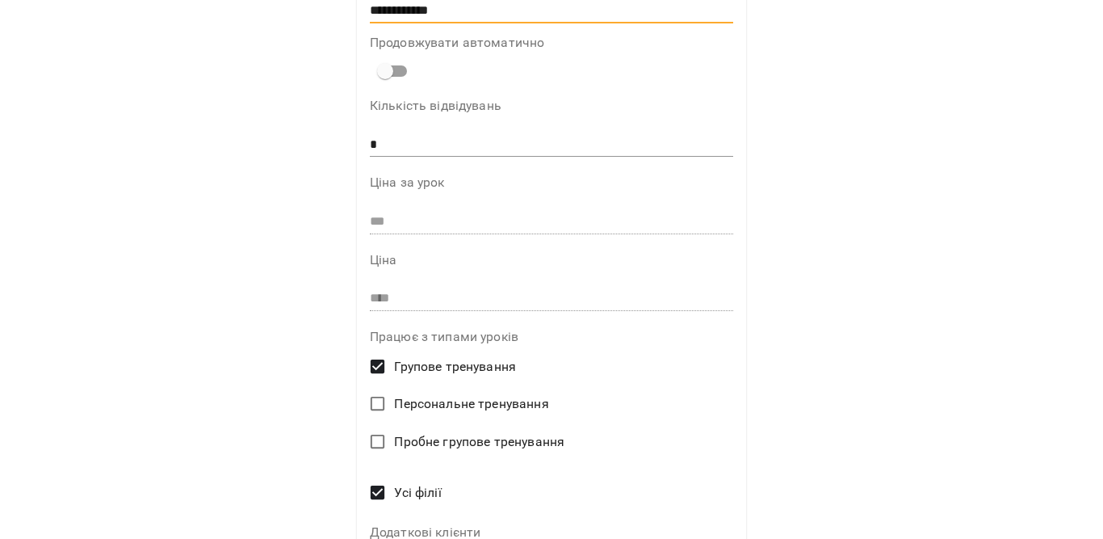
scroll to position [489, 0]
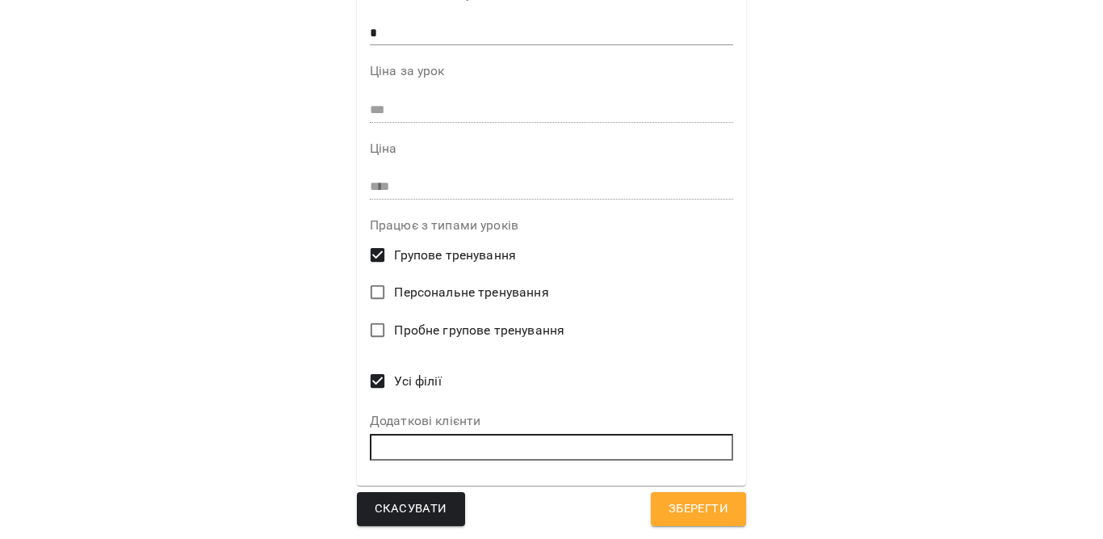
click at [678, 496] on button "Зберегти" at bounding box center [698, 509] width 95 height 34
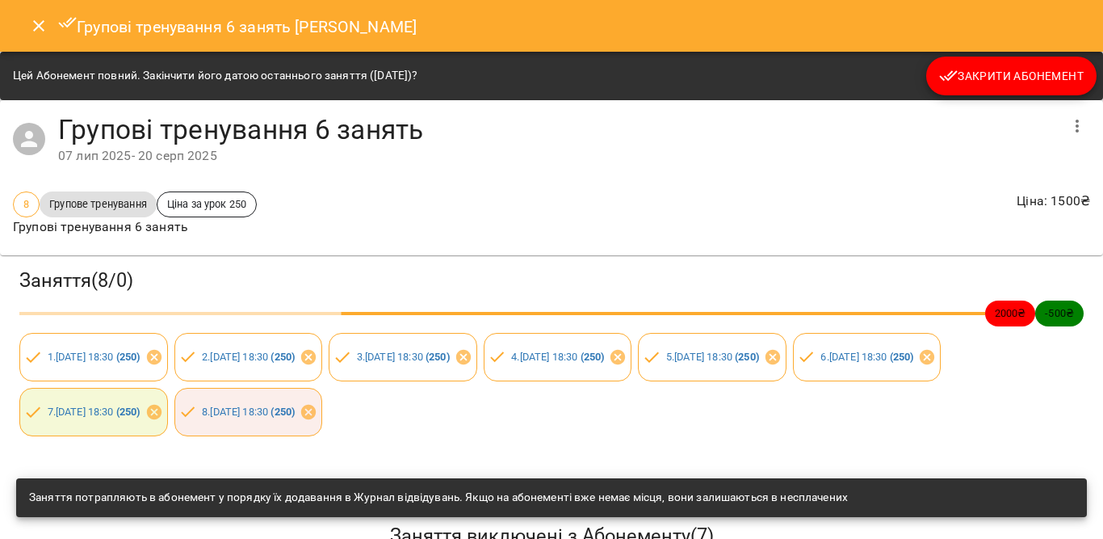
click at [41, 19] on icon "Close" at bounding box center [38, 25] width 19 height 19
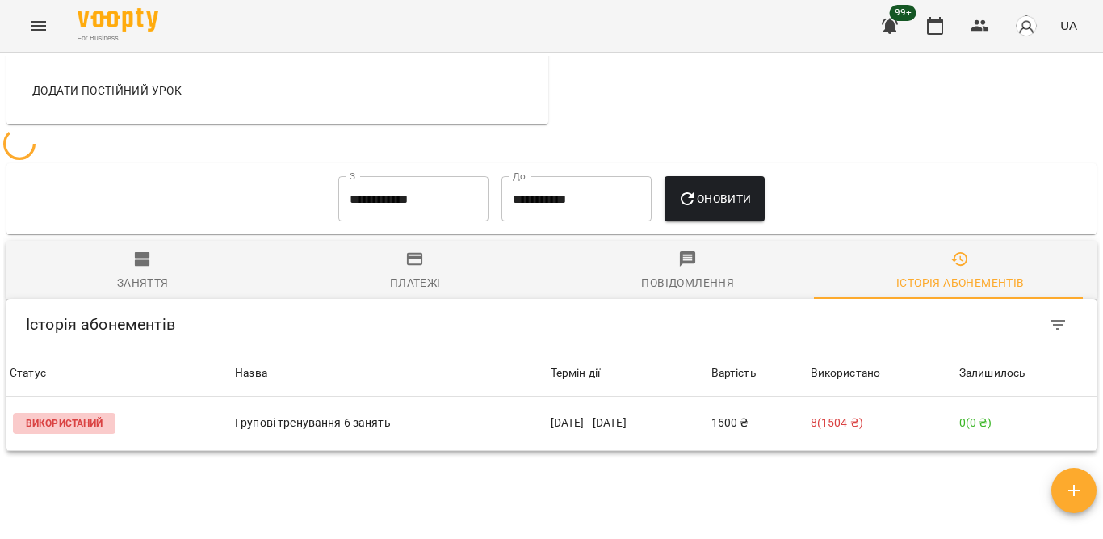
scroll to position [1083, 0]
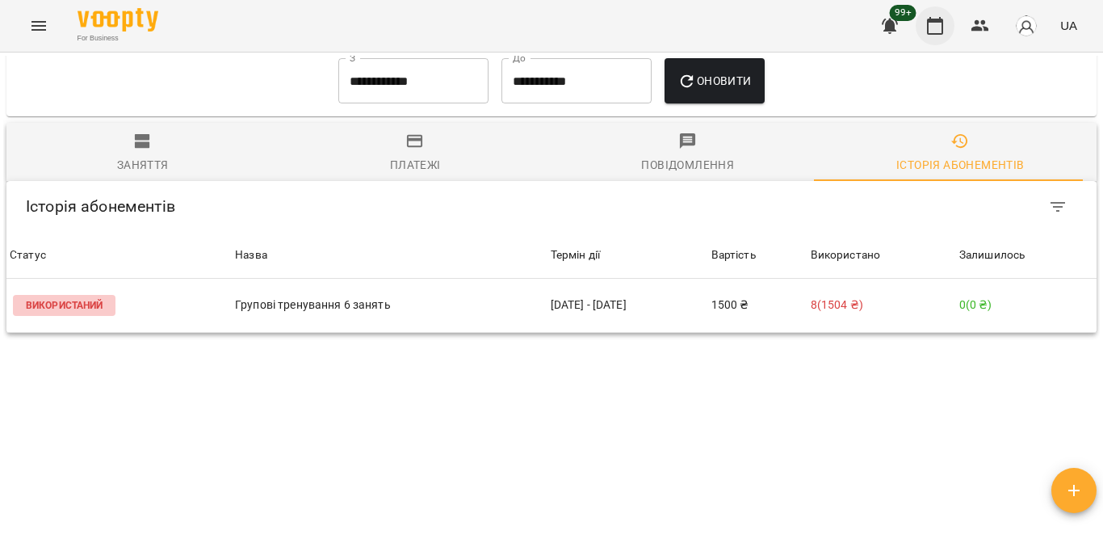
click at [933, 23] on icon "button" at bounding box center [934, 25] width 19 height 19
